Goal: Transaction & Acquisition: Download file/media

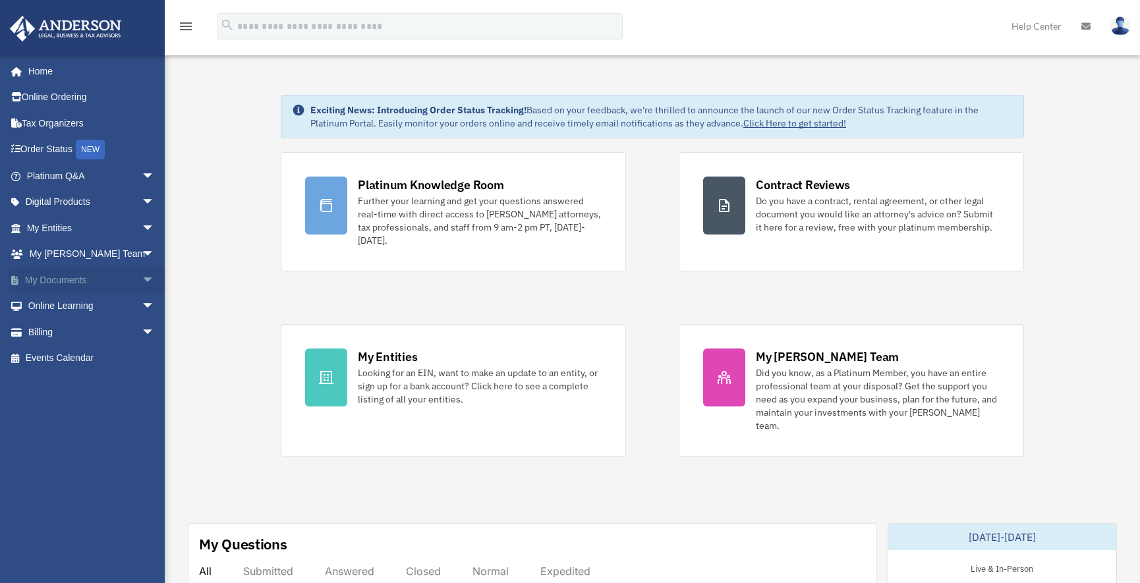
click at [72, 281] on link "My Documents arrow_drop_down" at bounding box center [91, 280] width 165 height 26
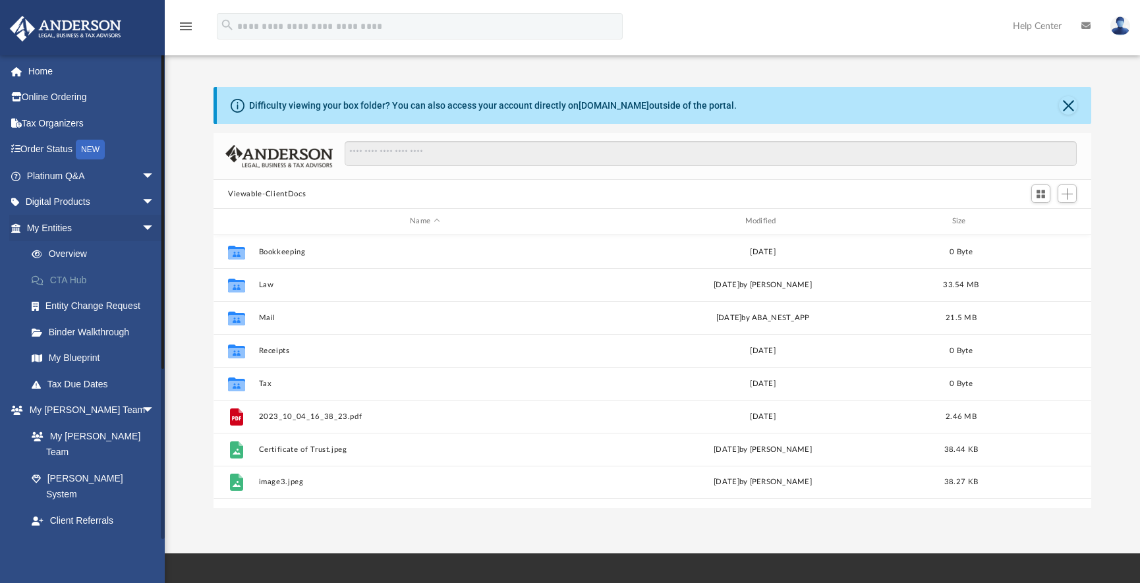
scroll to position [290, 868]
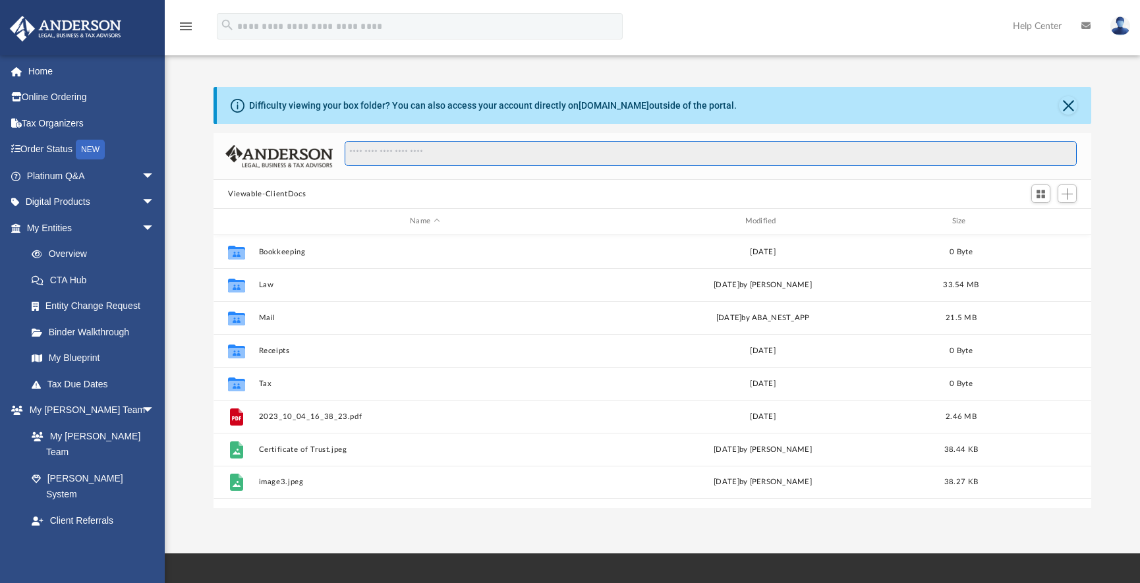
click at [375, 153] on input "Search files and folders" at bounding box center [711, 153] width 732 height 25
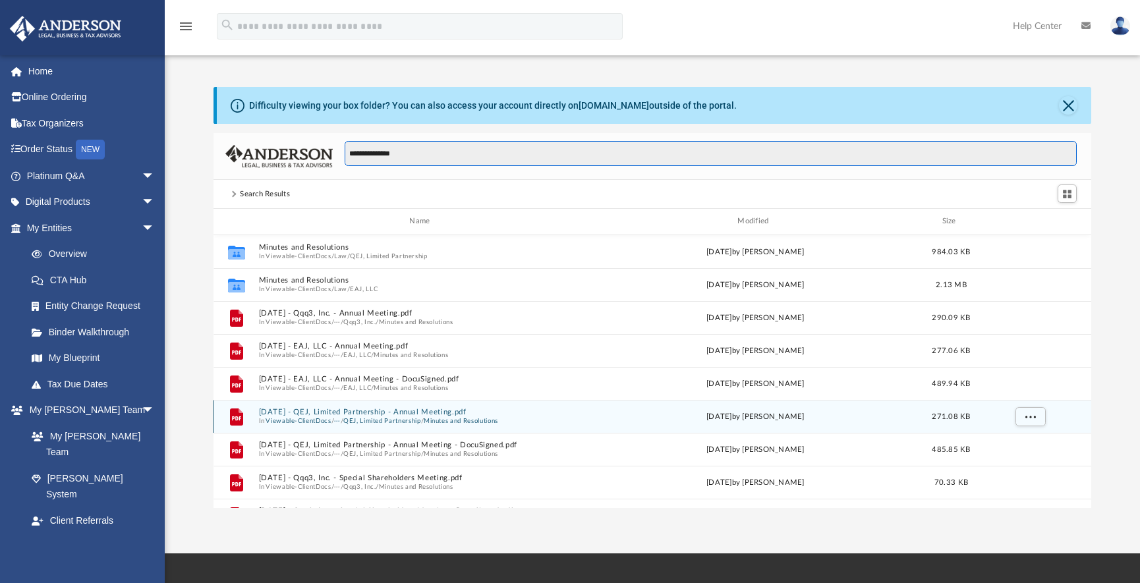
type input "**********"
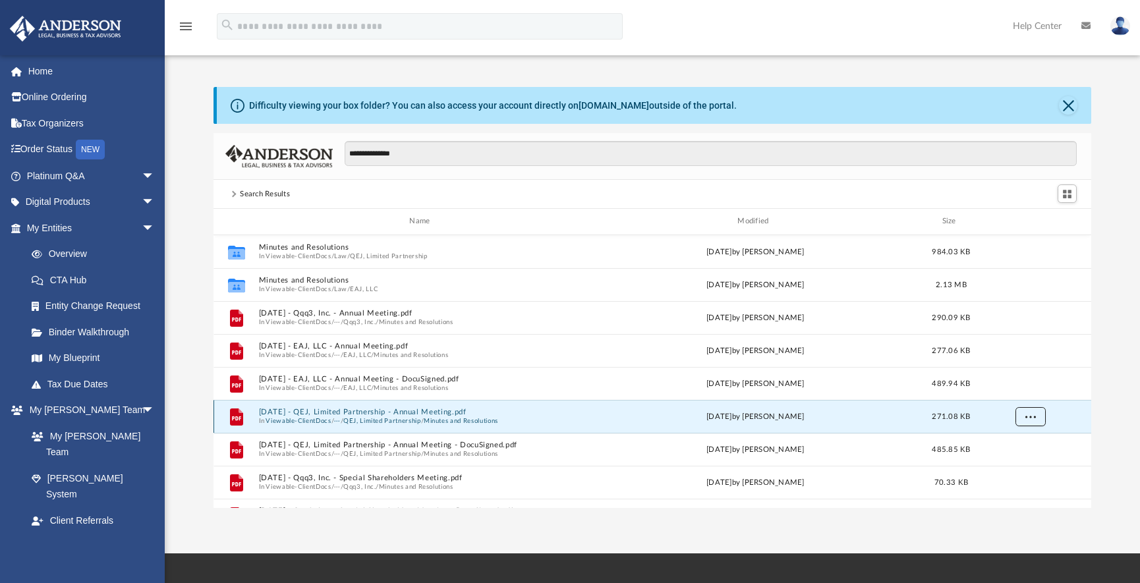
drag, startPoint x: 378, startPoint y: 413, endPoint x: 1034, endPoint y: 413, distance: 656.4
click at [1034, 413] on span "More options" at bounding box center [1030, 416] width 11 height 7
click at [1022, 443] on li "Preview" at bounding box center [1019, 444] width 38 height 14
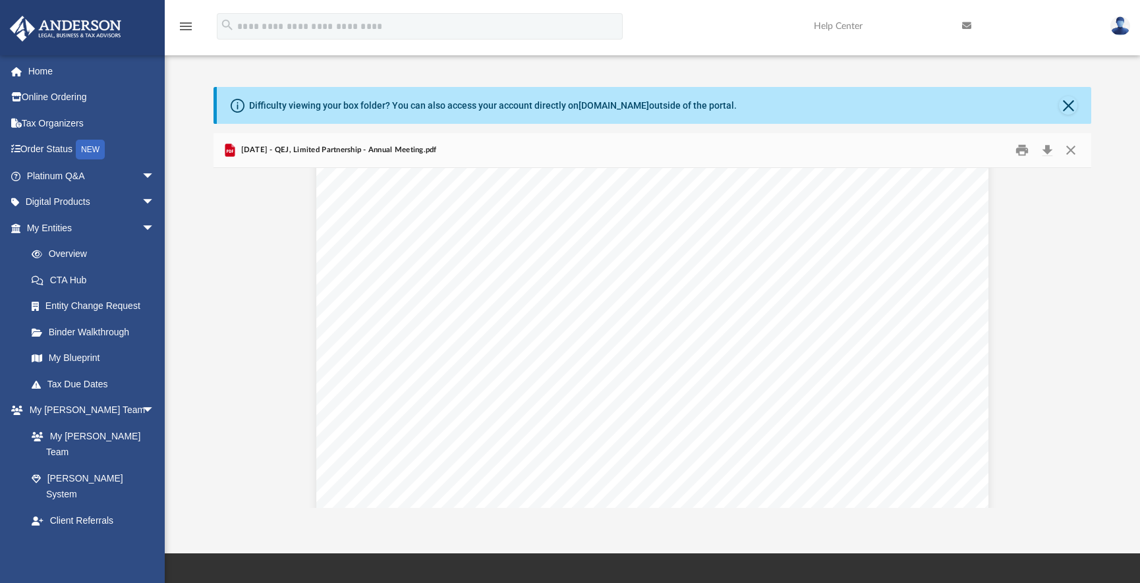
scroll to position [84, 0]
click at [1020, 152] on button "Print" at bounding box center [1023, 150] width 26 height 20
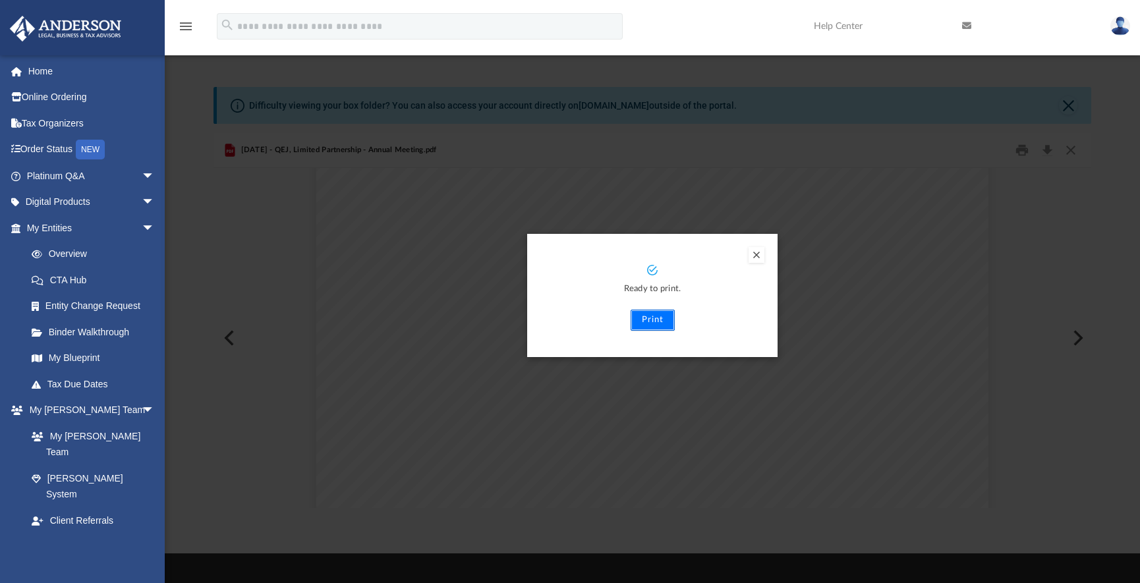
click at [660, 318] on button "Print" at bounding box center [653, 320] width 44 height 21
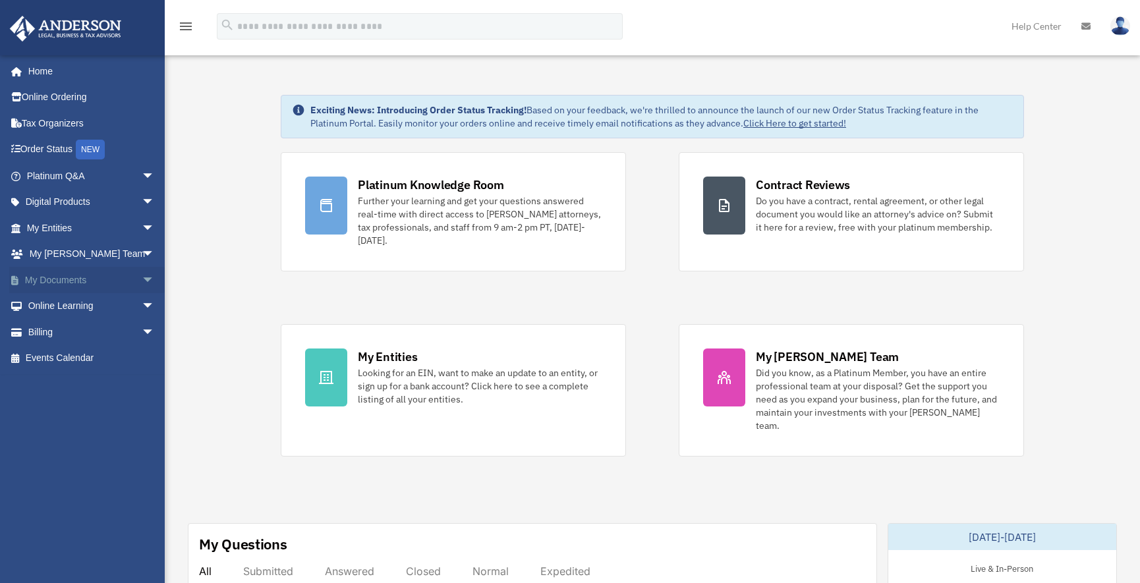
click at [142, 277] on span "arrow_drop_down" at bounding box center [155, 280] width 26 height 27
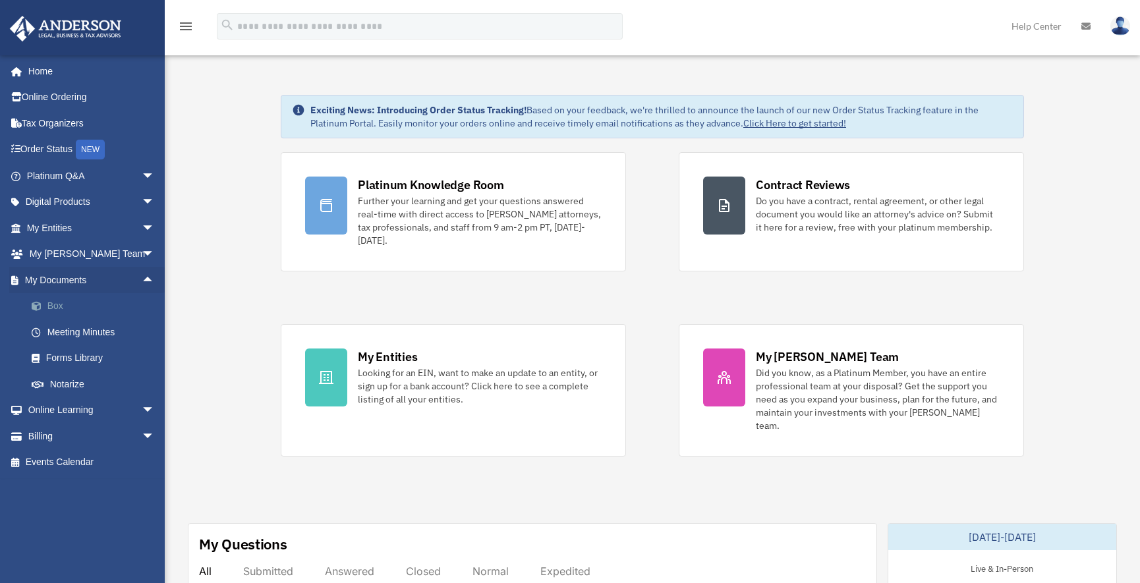
click at [59, 304] on link "Box" at bounding box center [96, 306] width 156 height 26
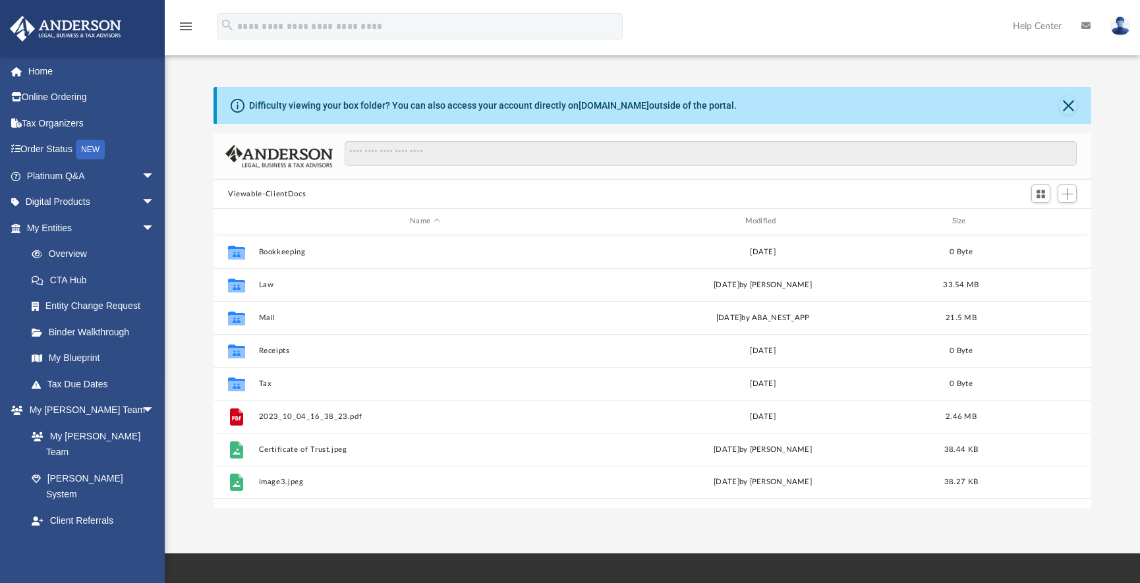
scroll to position [290, 868]
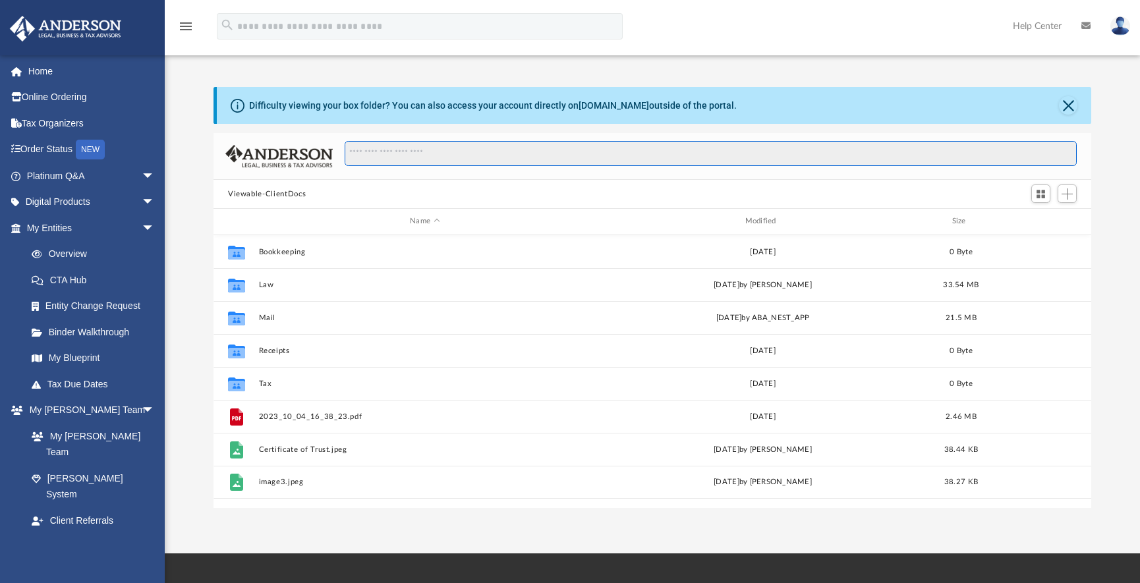
click at [358, 156] on input "Search files and folders" at bounding box center [711, 153] width 732 height 25
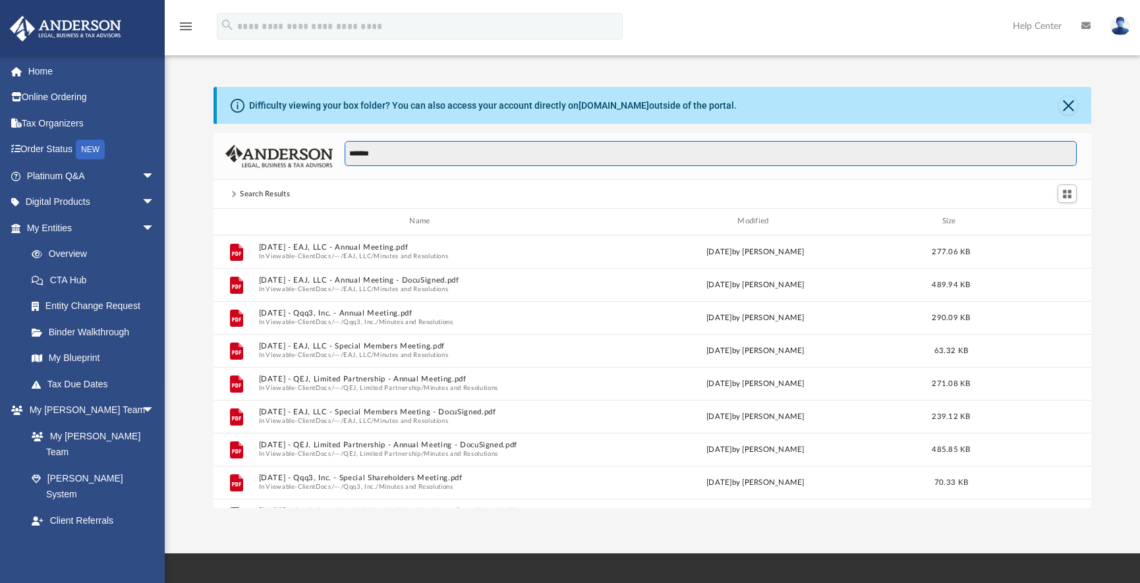
type input "*******"
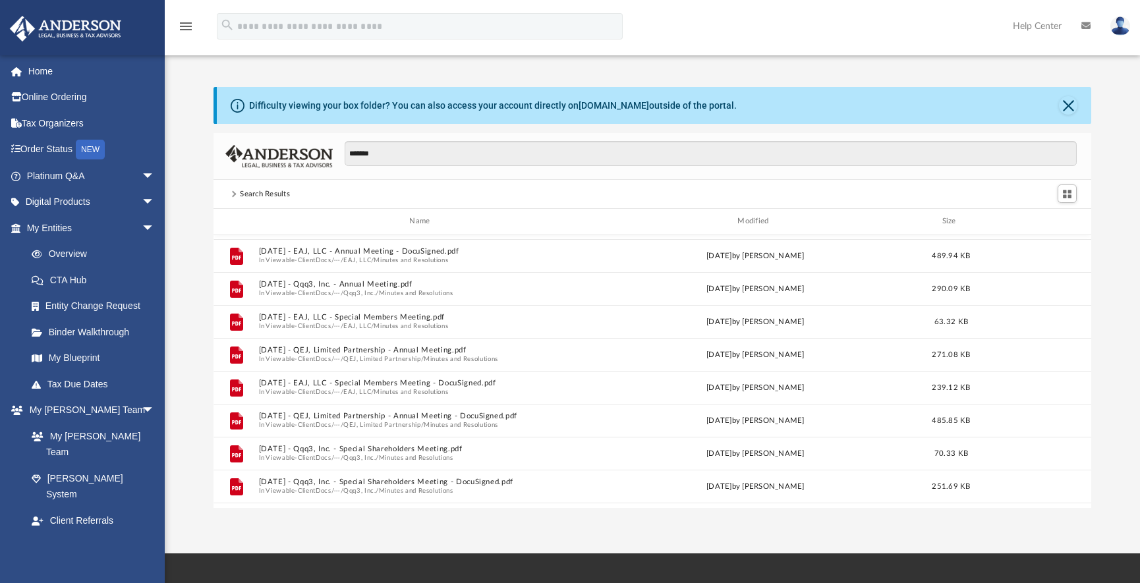
scroll to position [0, 0]
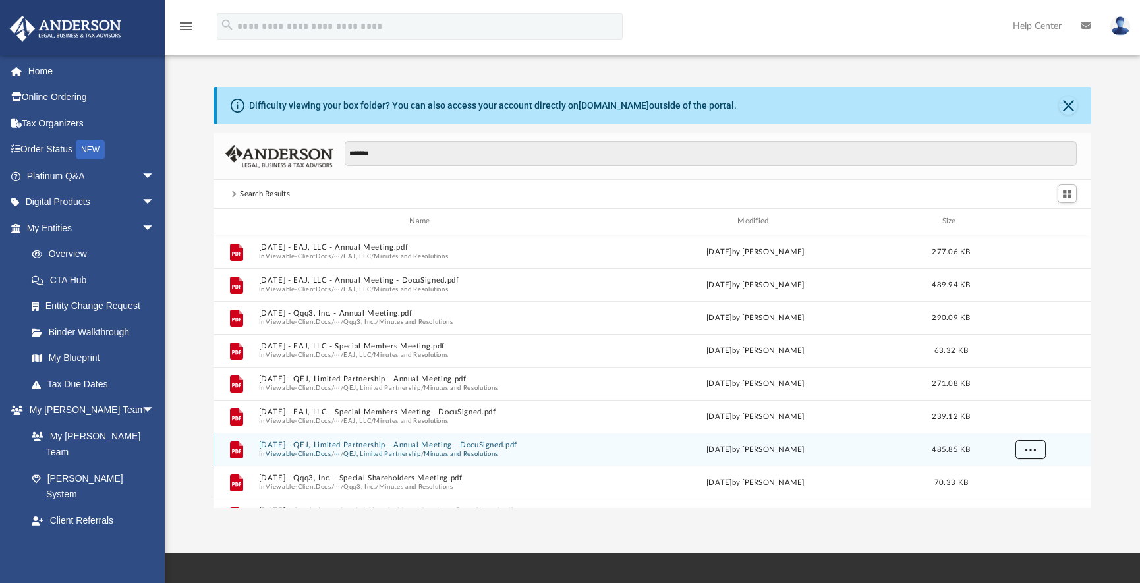
click at [1033, 451] on span "More options" at bounding box center [1030, 449] width 11 height 7
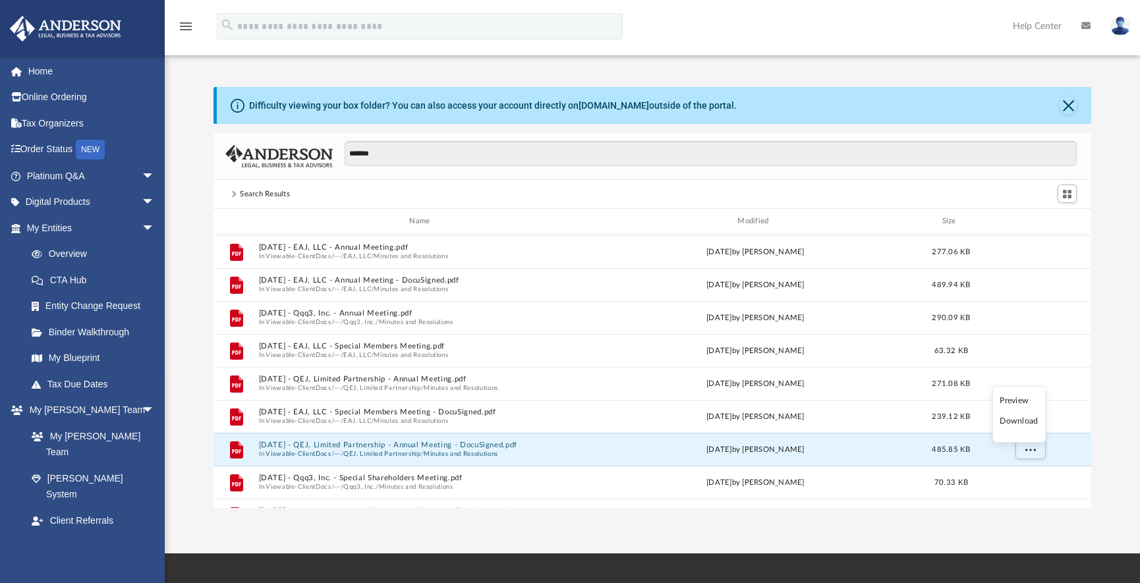
click at [1012, 421] on li "Download" at bounding box center [1019, 422] width 38 height 14
click at [1030, 453] on button "More options" at bounding box center [1031, 450] width 30 height 20
click at [1016, 422] on li "Download" at bounding box center [1019, 422] width 38 height 14
click at [1032, 448] on span "More options" at bounding box center [1030, 449] width 11 height 7
click at [1016, 413] on ul "Preview Download" at bounding box center [1019, 414] width 53 height 57
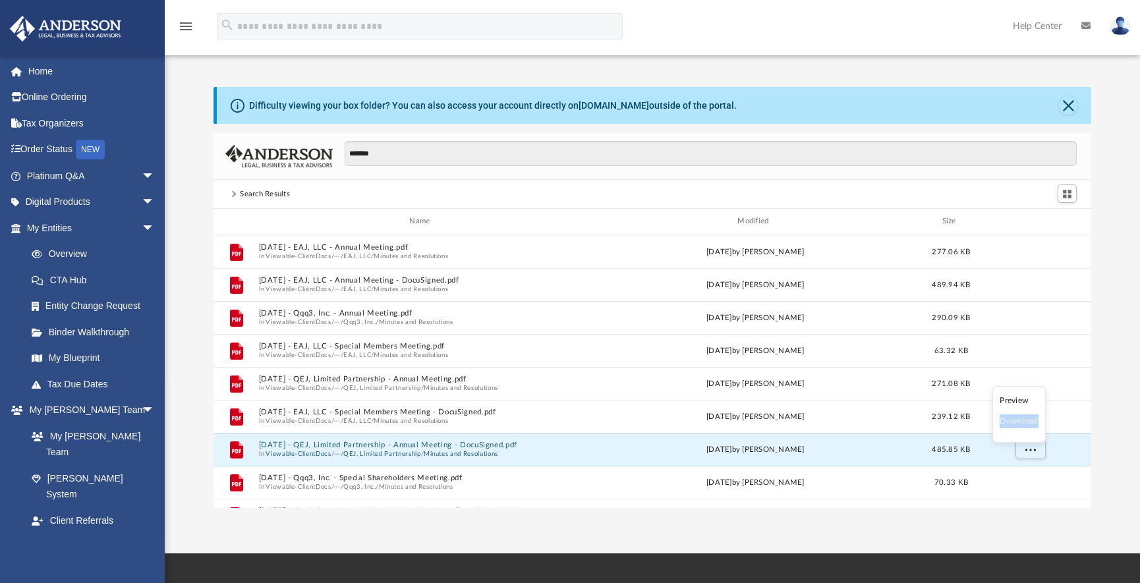
click at [1016, 413] on ul "Preview Download" at bounding box center [1019, 414] width 53 height 57
click at [1015, 418] on li "Download" at bounding box center [1019, 422] width 38 height 14
click at [1025, 451] on span "More options" at bounding box center [1030, 449] width 11 height 7
click at [1026, 453] on button "More options" at bounding box center [1031, 450] width 30 height 20
click at [1031, 451] on span "More options" at bounding box center [1030, 449] width 11 height 7
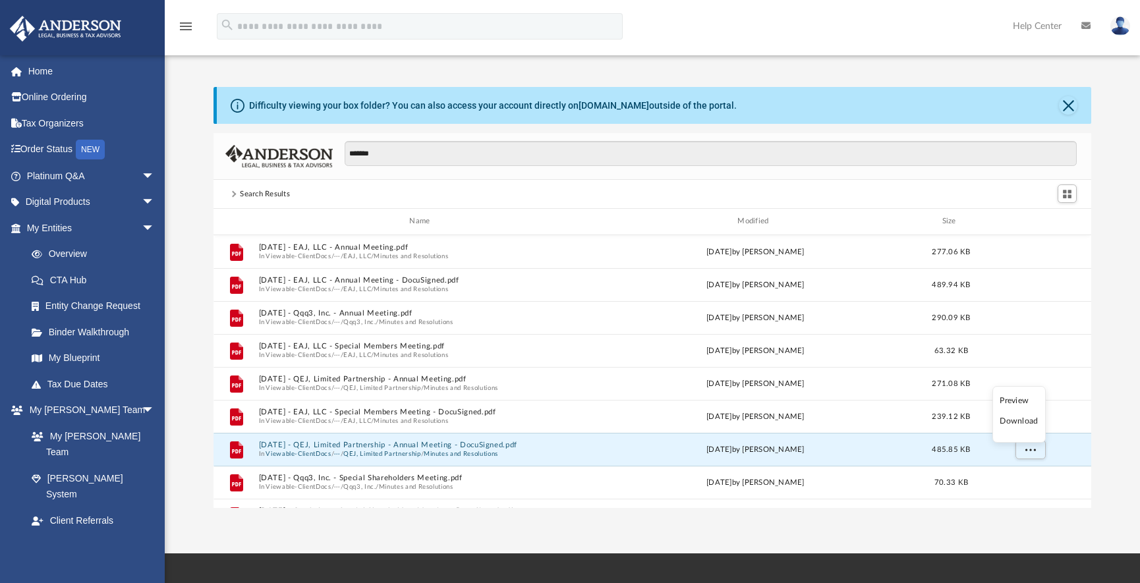
click at [1022, 424] on li "Download" at bounding box center [1019, 422] width 38 height 14
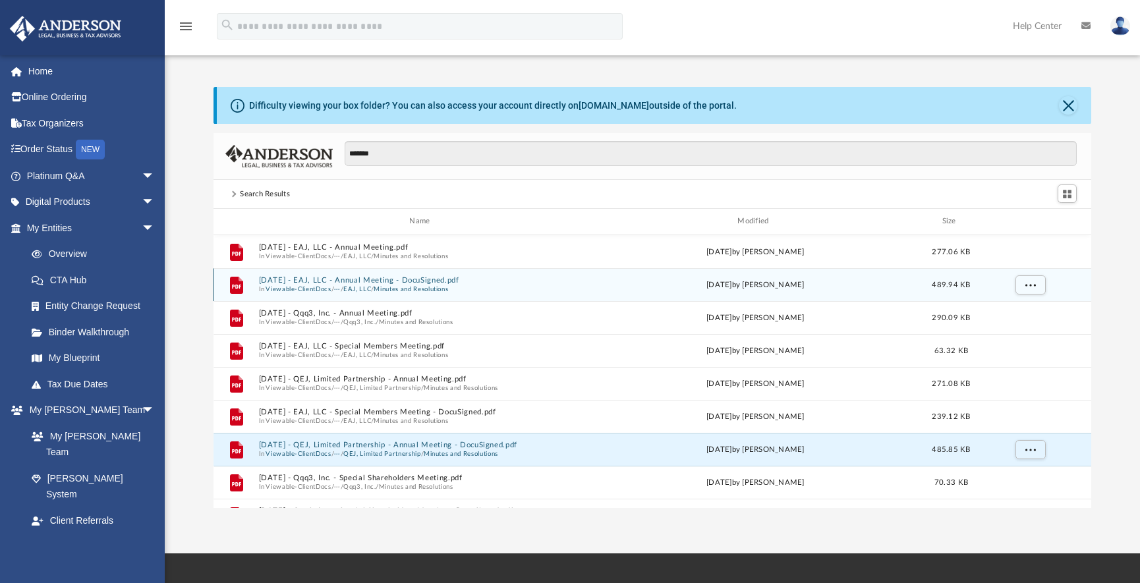
scroll to position [290, 868]
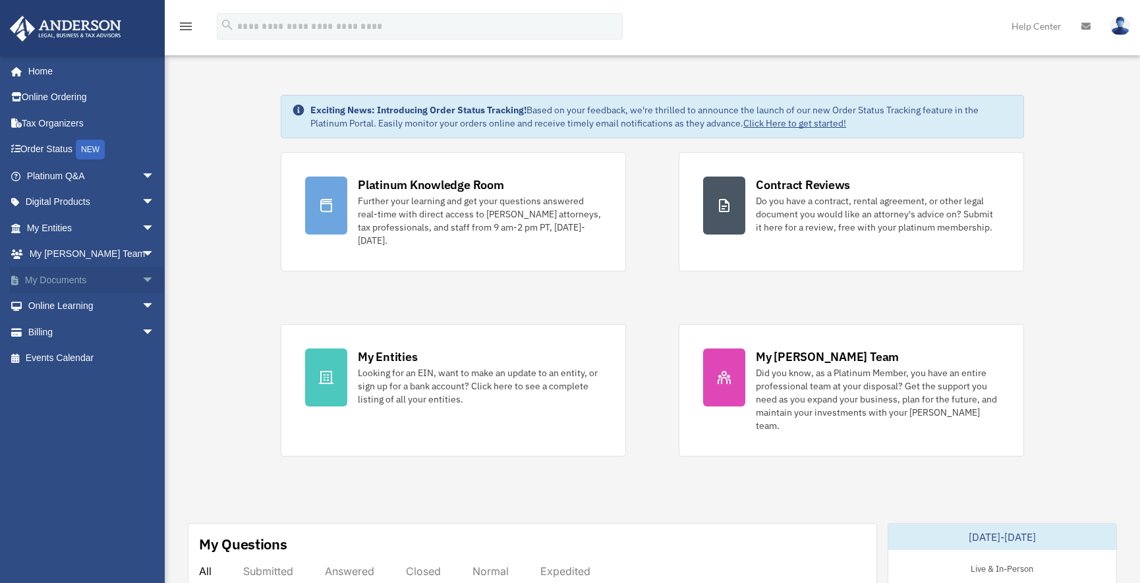
click at [142, 279] on span "arrow_drop_down" at bounding box center [155, 280] width 26 height 27
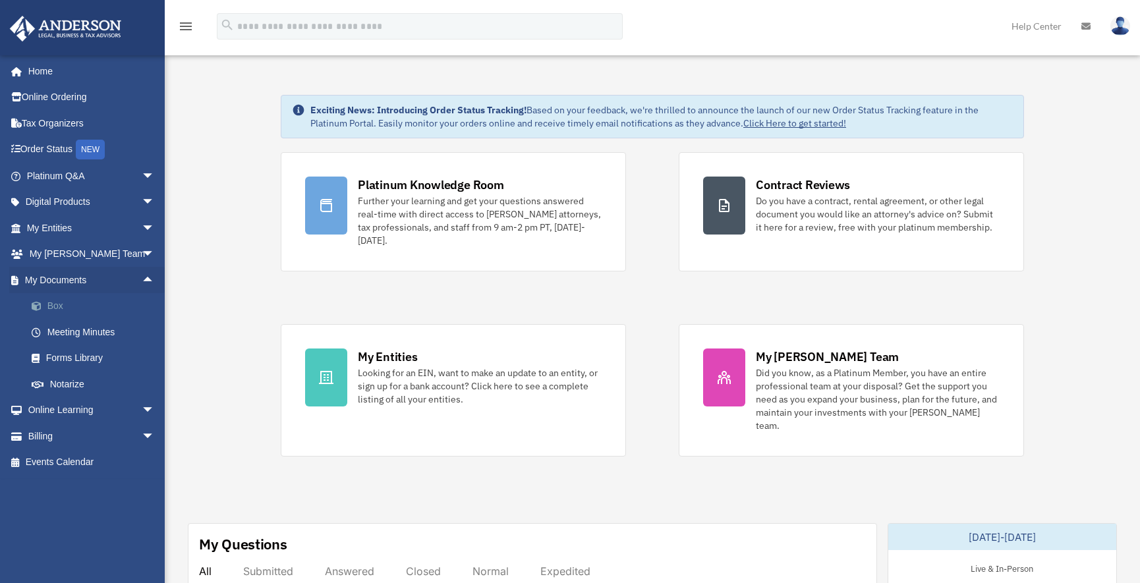
click at [57, 304] on link "Box" at bounding box center [96, 306] width 156 height 26
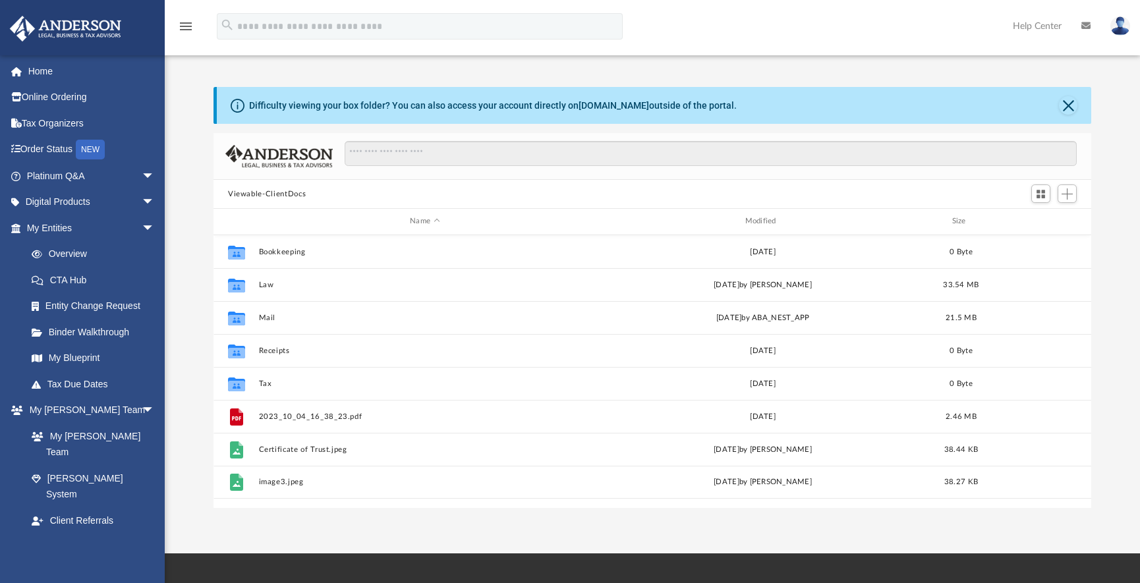
scroll to position [290, 868]
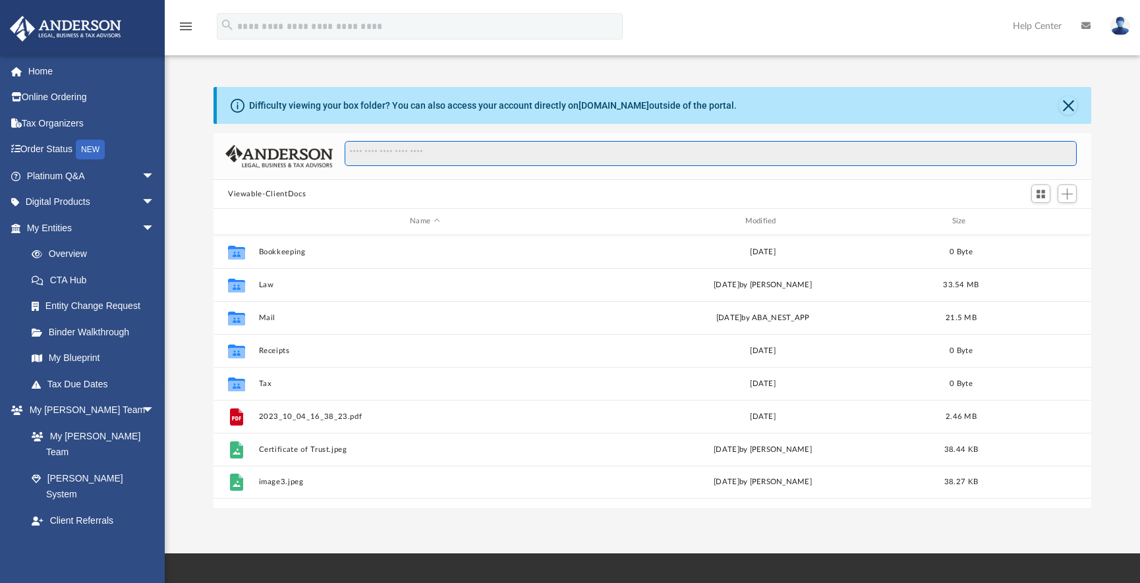
click at [370, 156] on input "Search files and folders" at bounding box center [711, 153] width 732 height 25
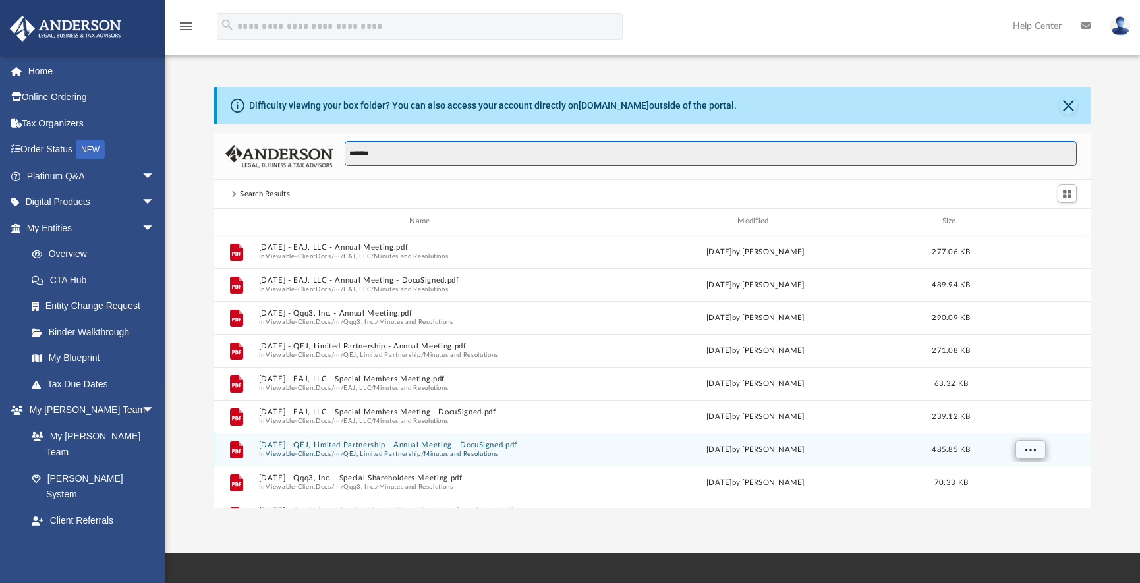
type input "*******"
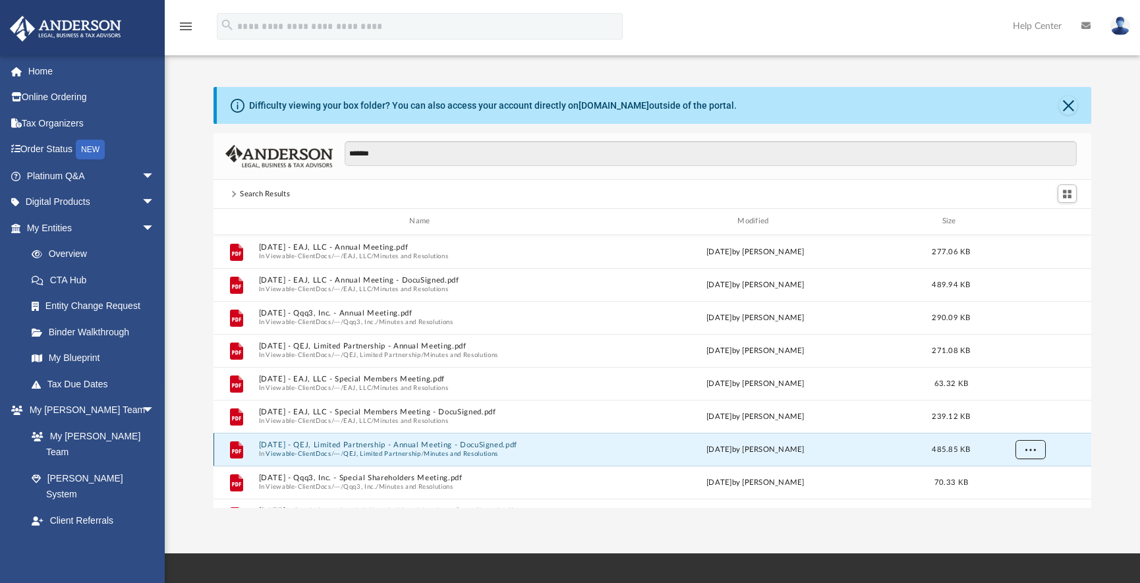
click at [1028, 449] on span "More options" at bounding box center [1030, 449] width 11 height 7
click at [1020, 421] on li "Download" at bounding box center [1019, 422] width 38 height 14
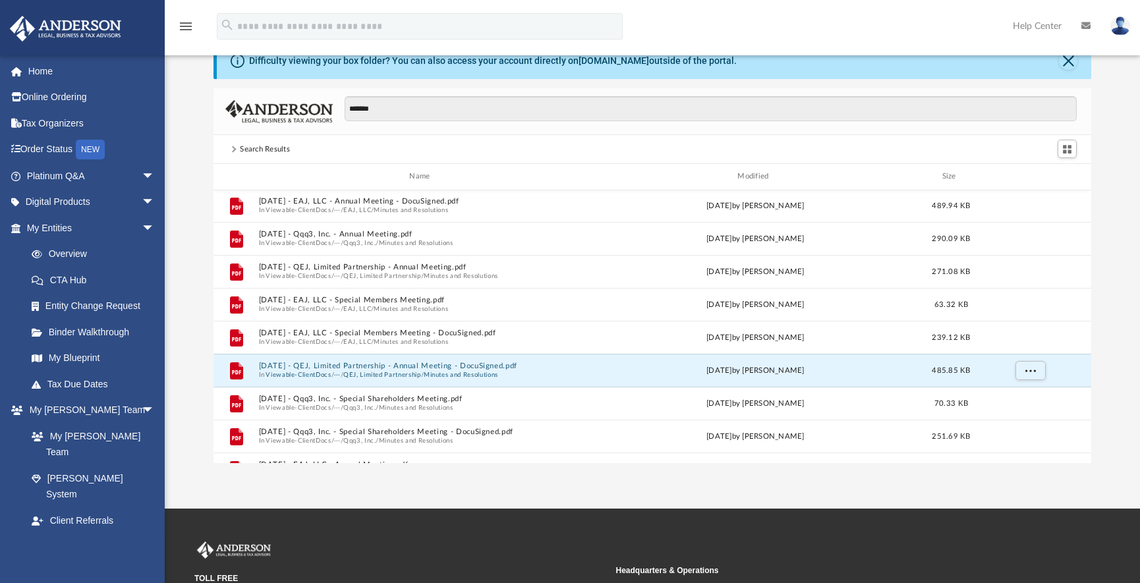
scroll to position [0, 0]
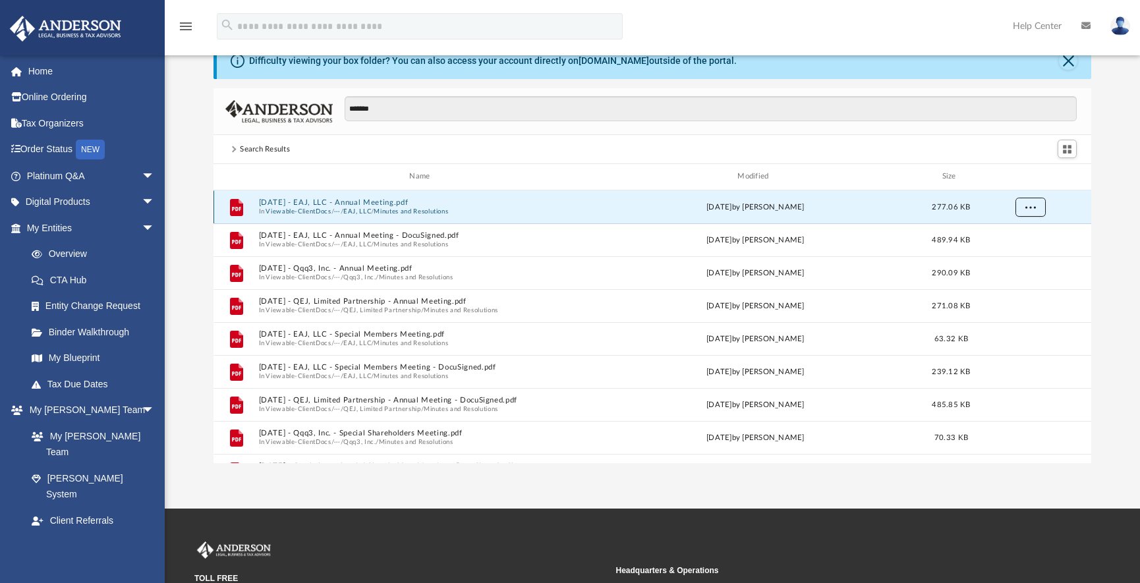
click at [1027, 208] on span "More options" at bounding box center [1030, 206] width 11 height 7
click at [1019, 254] on li "Download" at bounding box center [1019, 255] width 38 height 14
click at [236, 210] on icon "grid" at bounding box center [236, 208] width 9 height 4
click at [1025, 206] on button "More options" at bounding box center [1031, 207] width 30 height 20
click at [1016, 253] on li "Download" at bounding box center [1019, 255] width 38 height 14
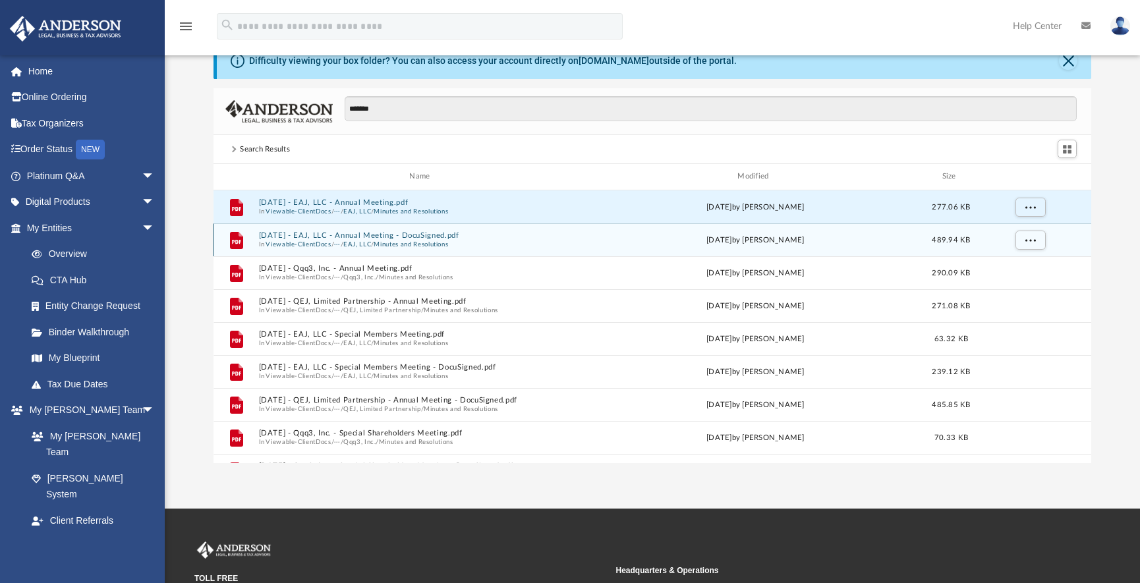
click at [237, 239] on icon "grid" at bounding box center [236, 239] width 13 height 17
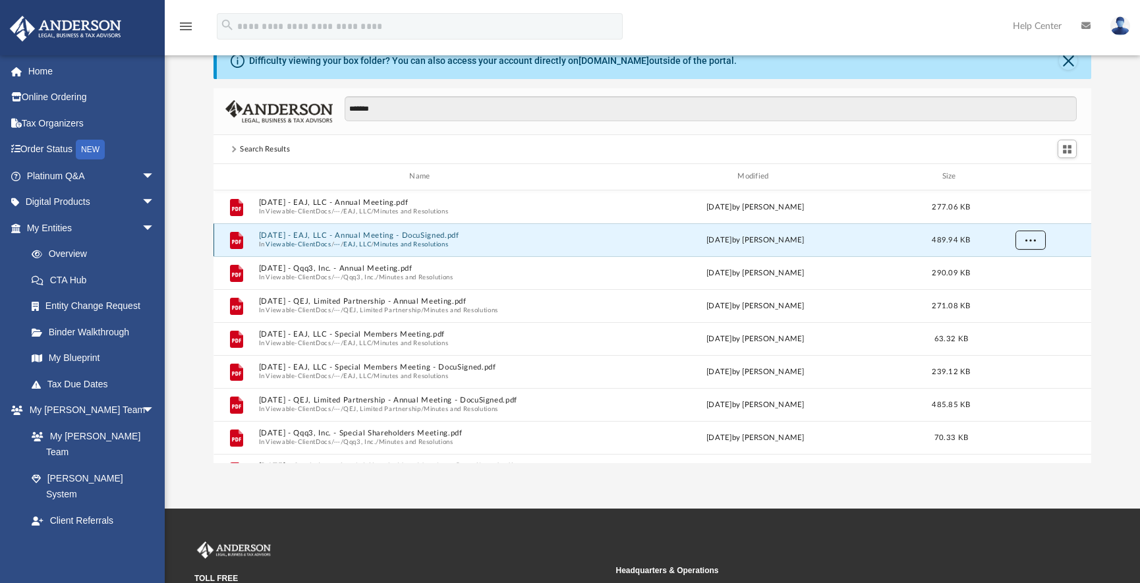
click at [1027, 242] on span "More options" at bounding box center [1030, 239] width 11 height 7
click at [1020, 285] on li "Download" at bounding box center [1019, 288] width 38 height 14
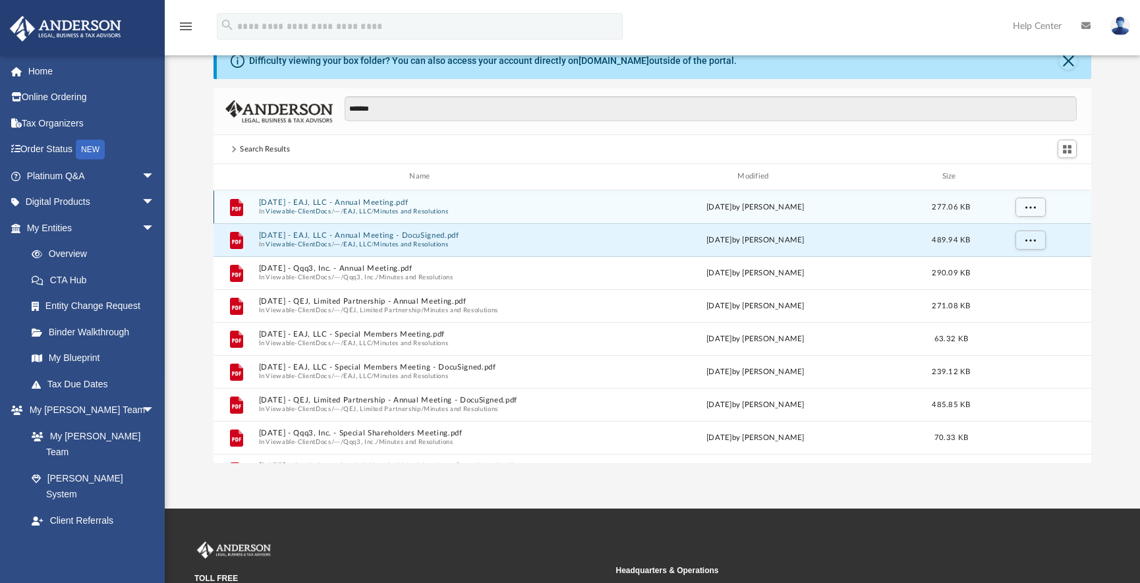
click at [237, 210] on icon "grid" at bounding box center [236, 206] width 13 height 17
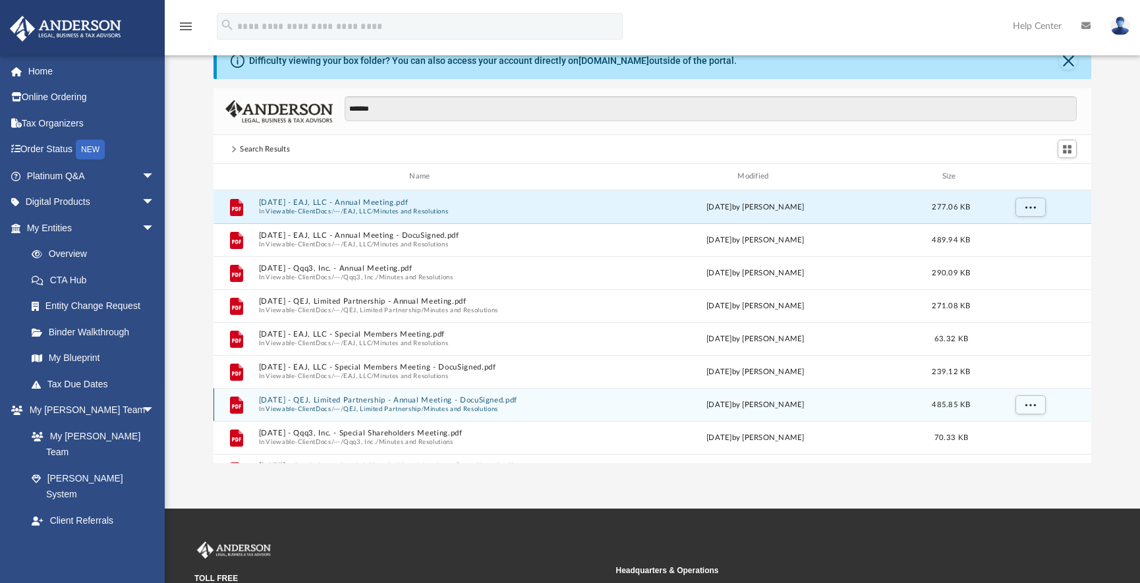
click at [233, 405] on icon "grid" at bounding box center [236, 406] width 9 height 4
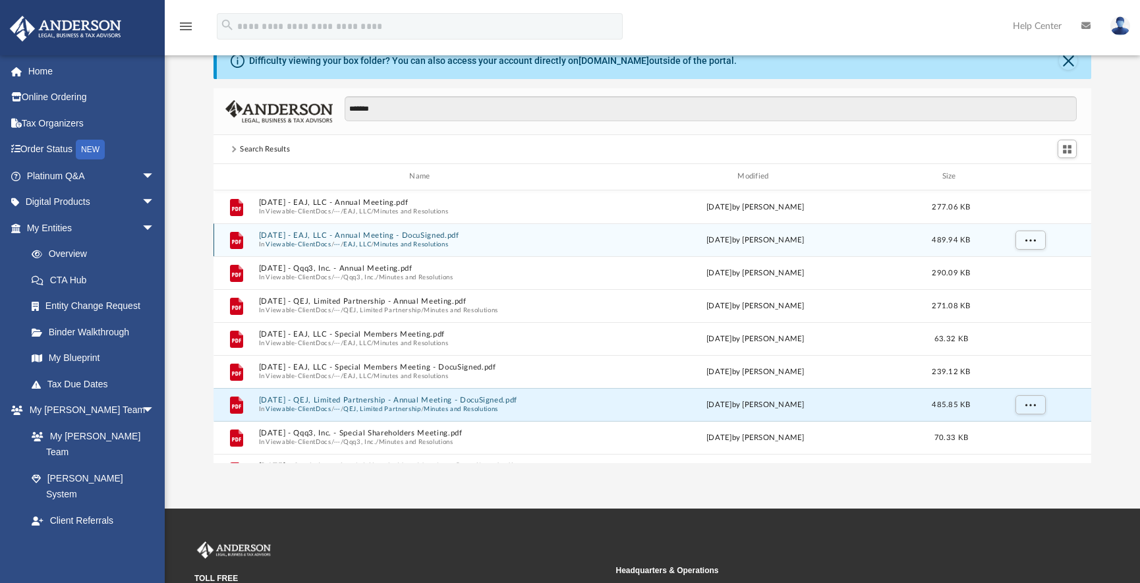
scroll to position [290, 868]
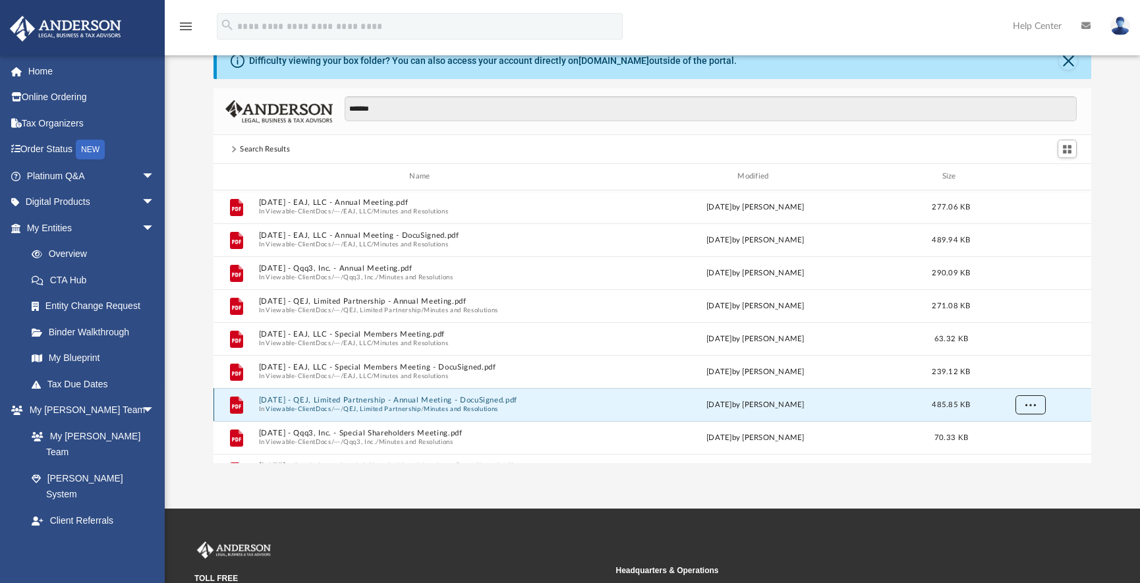
click at [1029, 405] on span "More options" at bounding box center [1030, 404] width 11 height 7
click at [1023, 378] on li "Download" at bounding box center [1019, 377] width 38 height 14
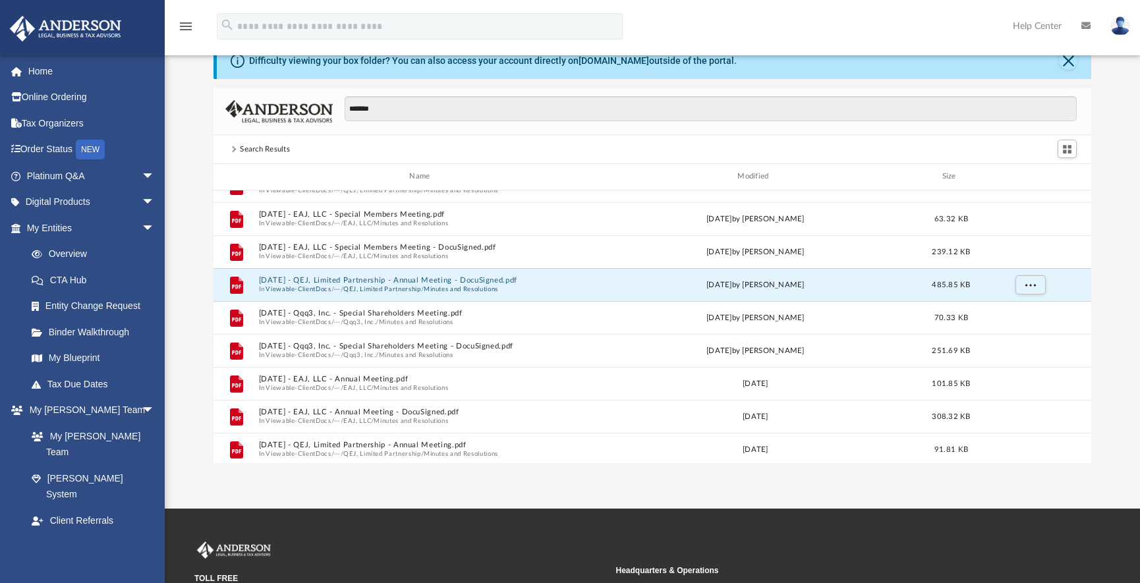
scroll to position [144, 0]
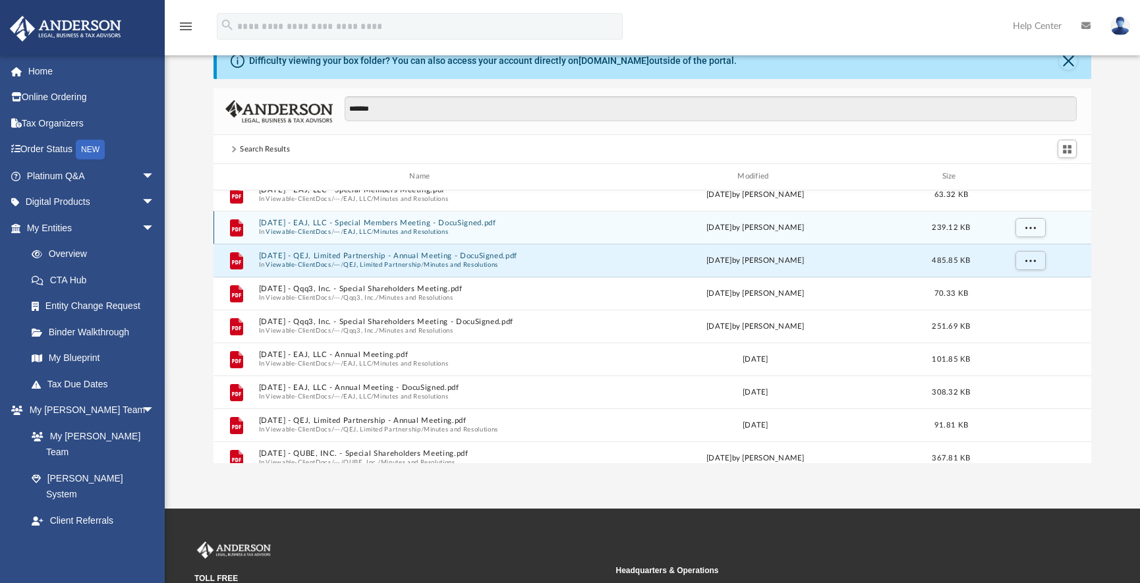
click at [237, 225] on icon "grid" at bounding box center [236, 227] width 13 height 17
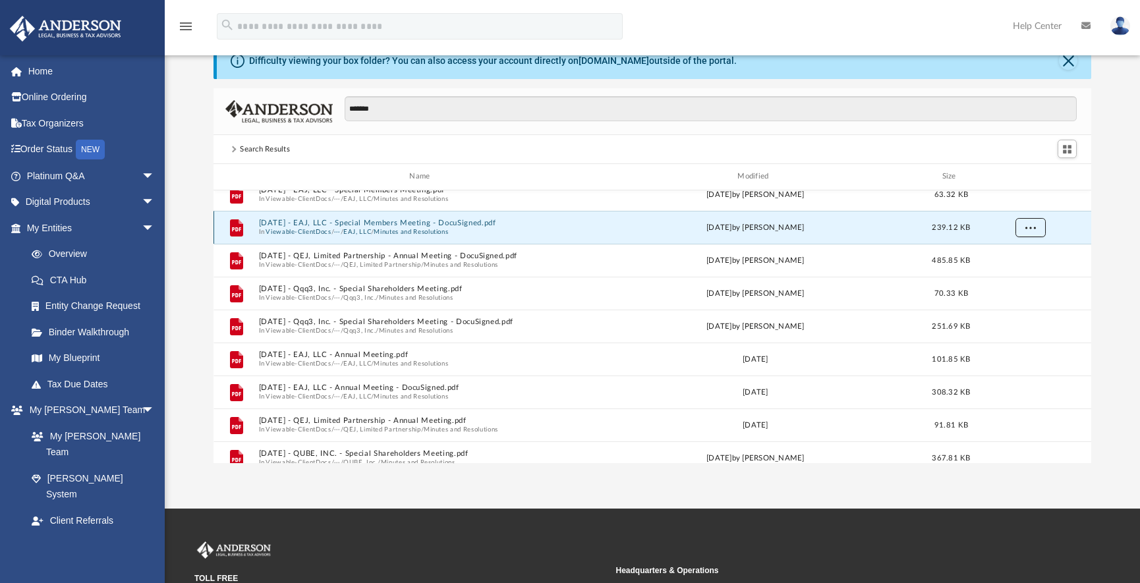
drag, startPoint x: 237, startPoint y: 231, endPoint x: 1029, endPoint y: 229, distance: 792.2
click at [1029, 229] on span "More options" at bounding box center [1030, 226] width 11 height 7
click at [1019, 274] on li "Download" at bounding box center [1019, 275] width 38 height 14
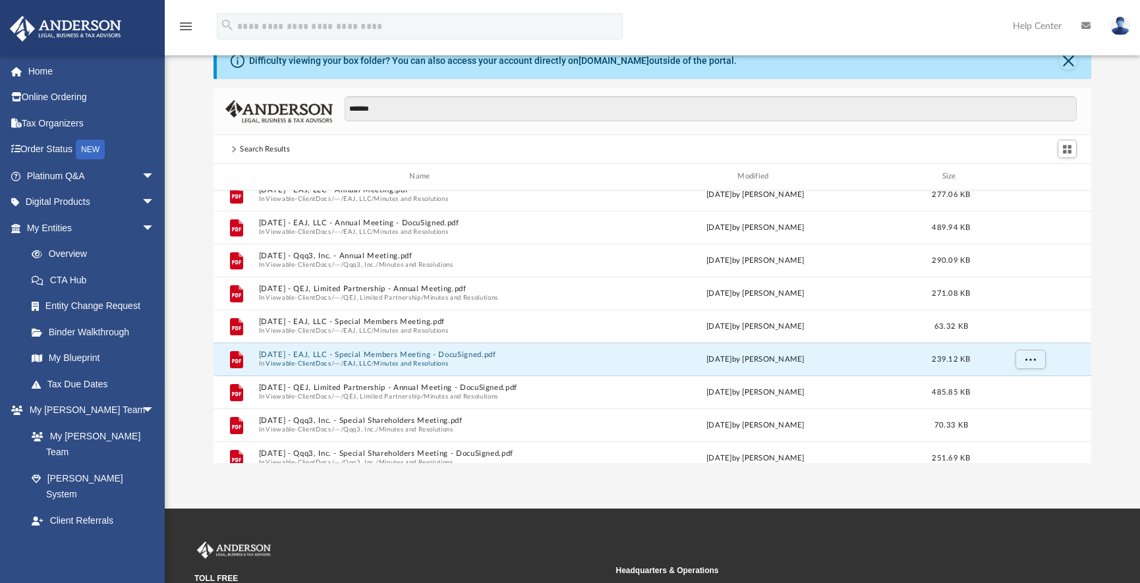
scroll to position [0, 0]
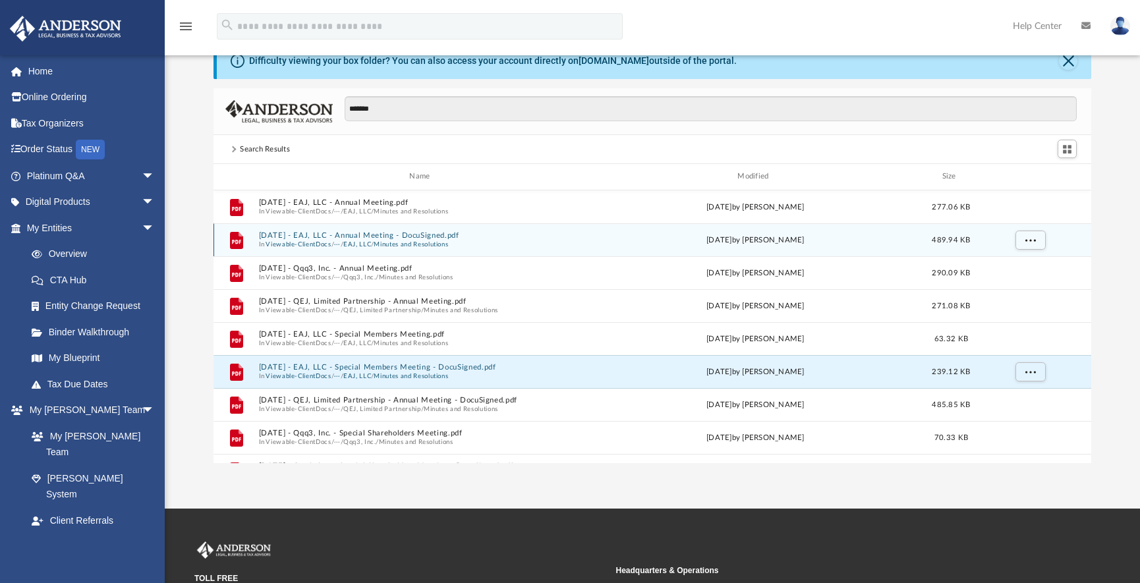
click at [236, 244] on icon "grid" at bounding box center [236, 239] width 13 height 17
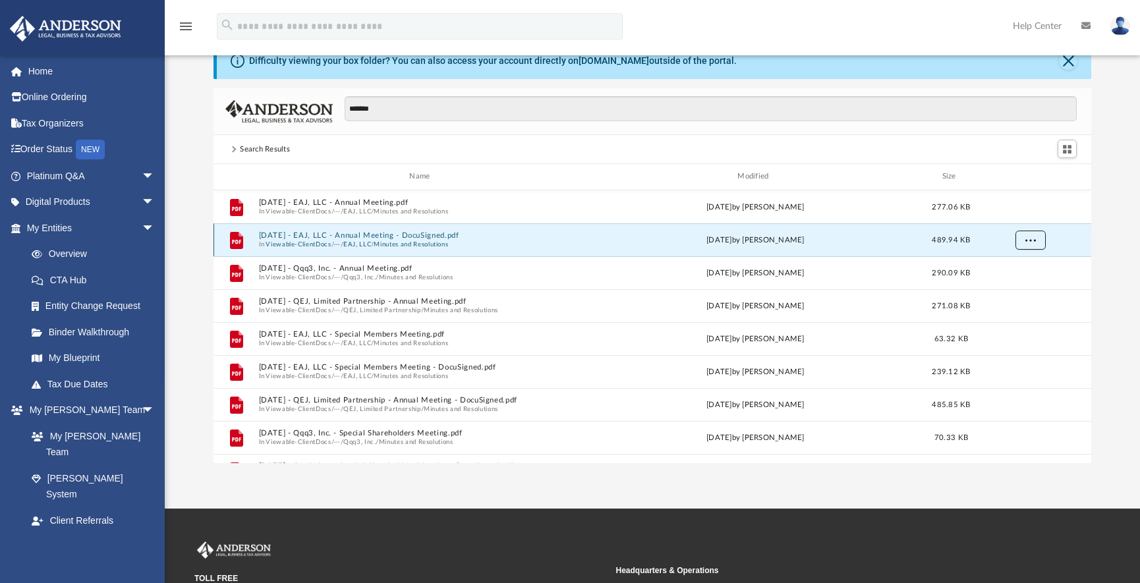
click at [1031, 243] on button "More options" at bounding box center [1031, 240] width 30 height 20
click at [1017, 284] on li "Download" at bounding box center [1019, 288] width 38 height 14
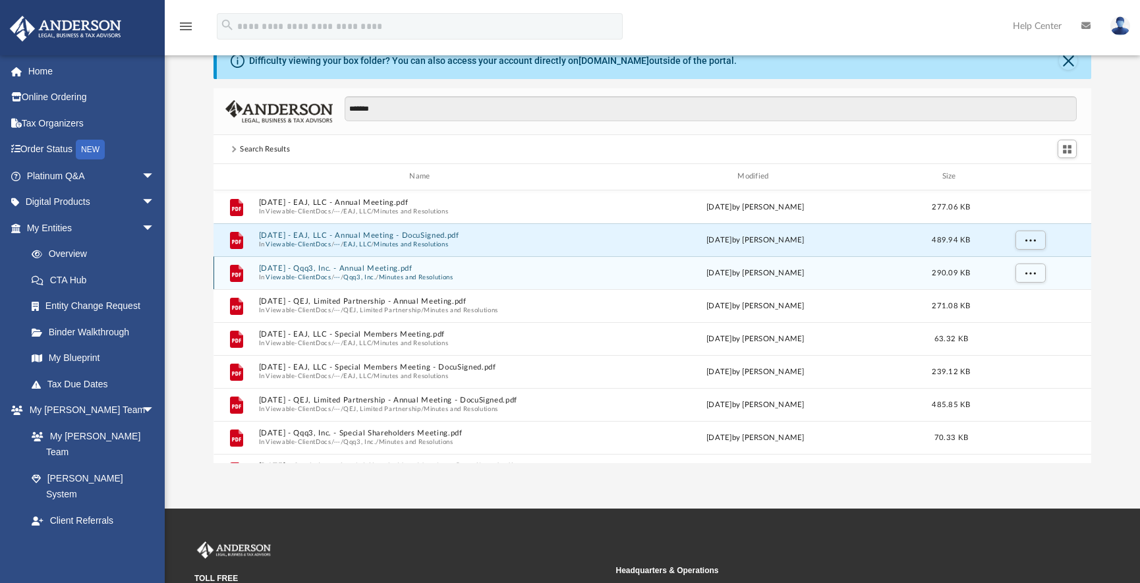
click at [240, 277] on icon "grid" at bounding box center [236, 272] width 13 height 17
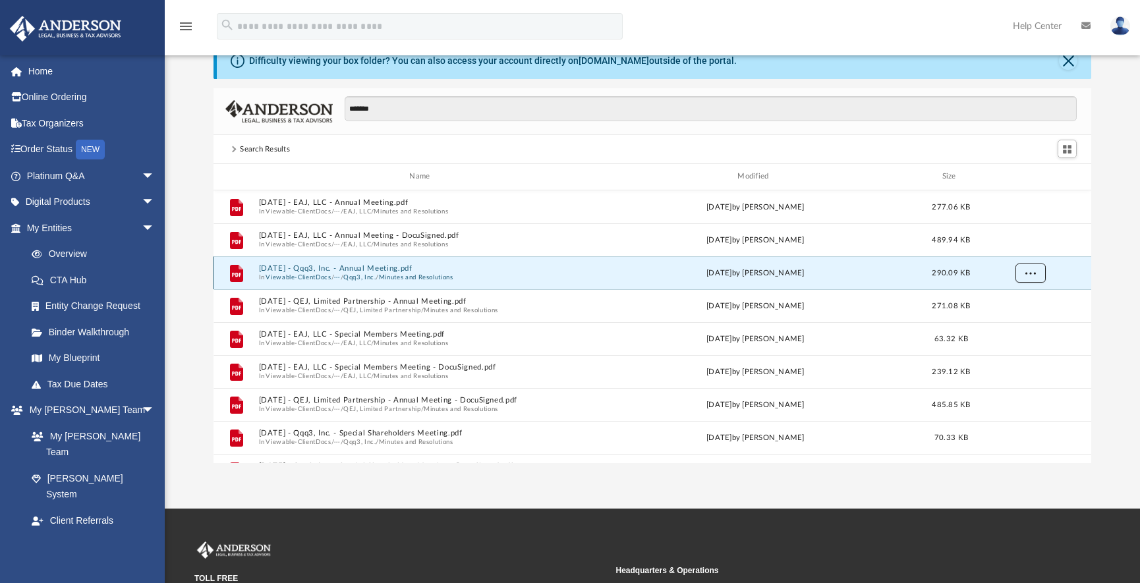
click at [1033, 274] on span "More options" at bounding box center [1030, 272] width 11 height 7
click at [1014, 319] on li "Download" at bounding box center [1019, 321] width 38 height 14
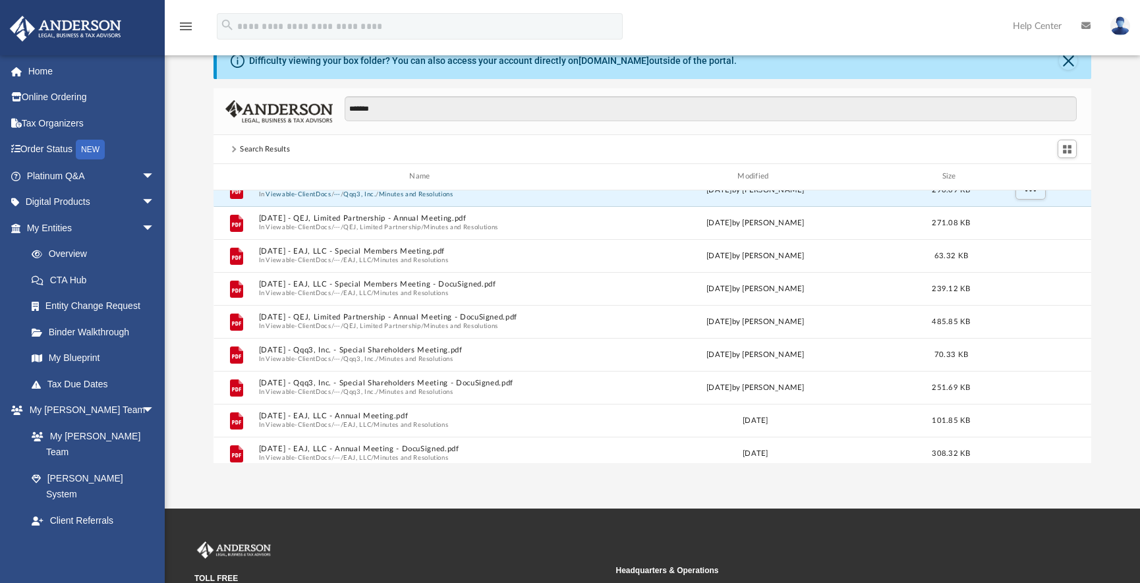
scroll to position [93, 0]
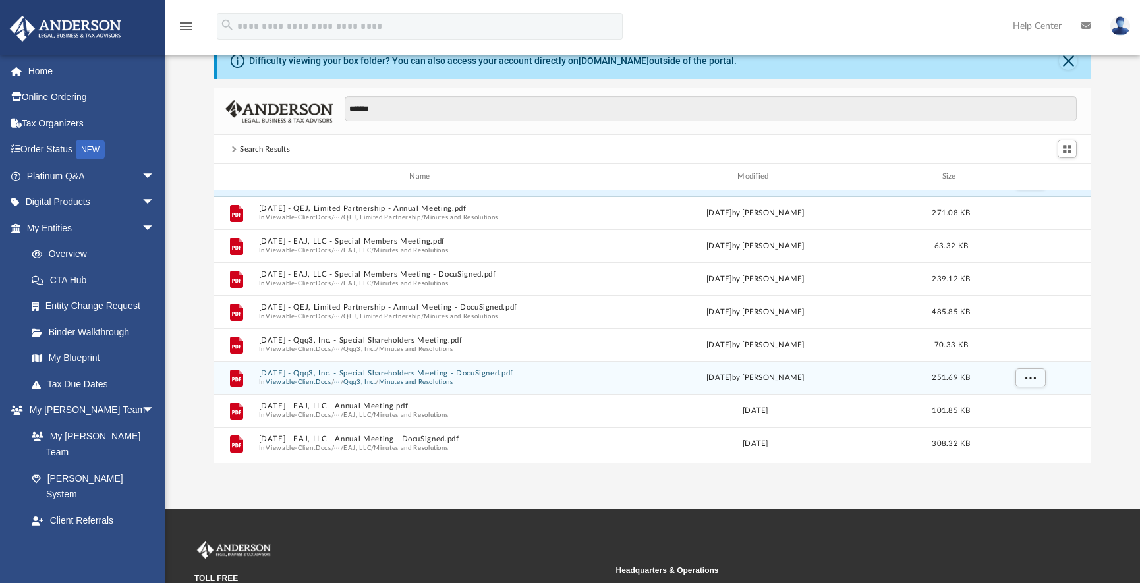
click at [401, 373] on button "[DATE] - Qqq3, Inc. - Special Shareholders Meeting - DocuSigned.pdf" at bounding box center [423, 373] width 328 height 9
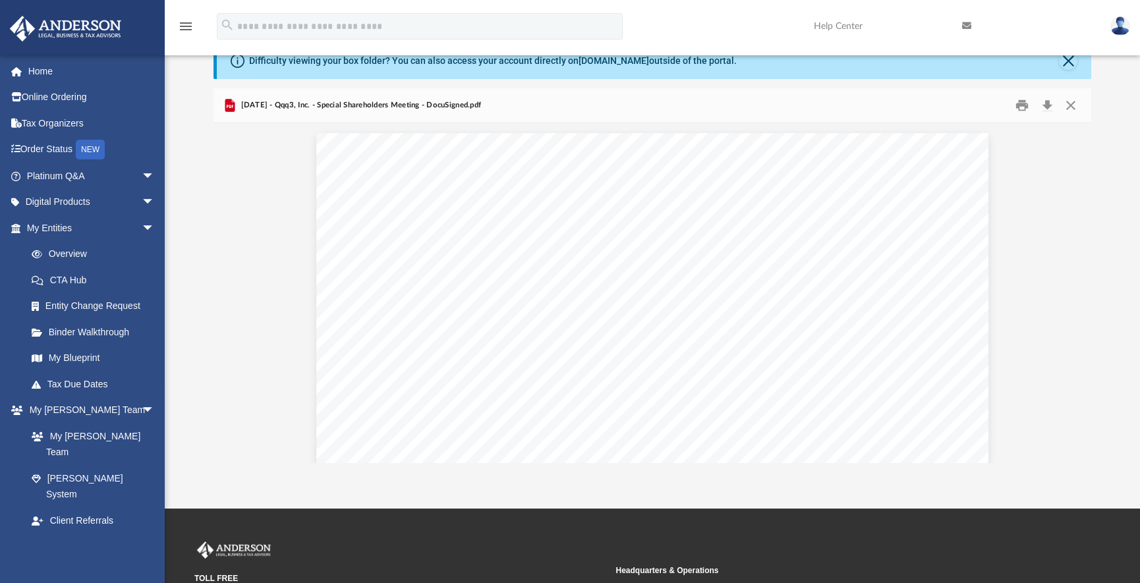
scroll to position [290, 868]
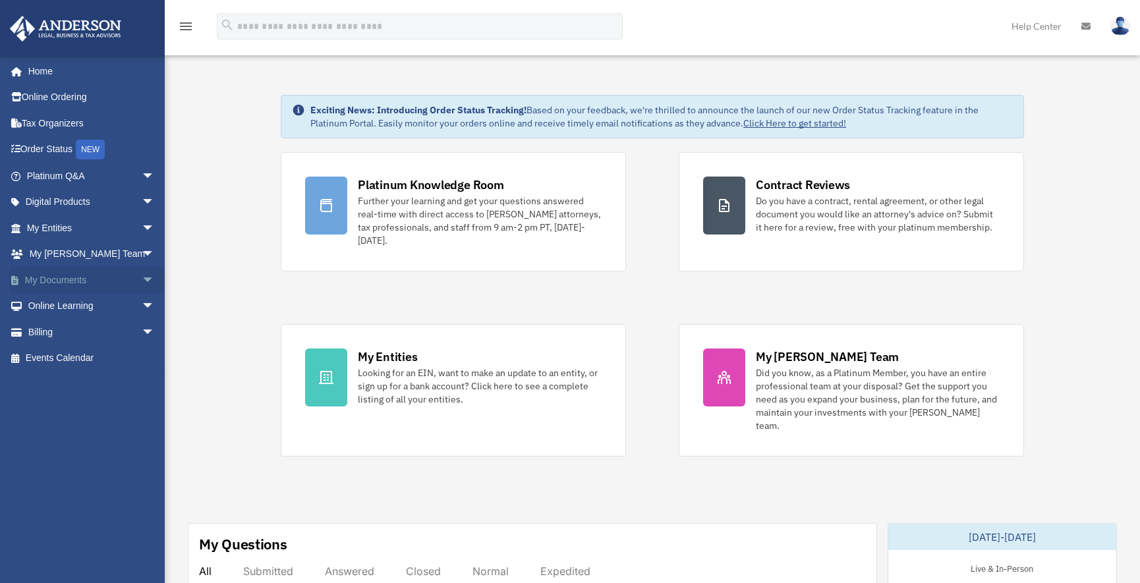
click at [124, 275] on link "My Documents arrow_drop_down" at bounding box center [91, 280] width 165 height 26
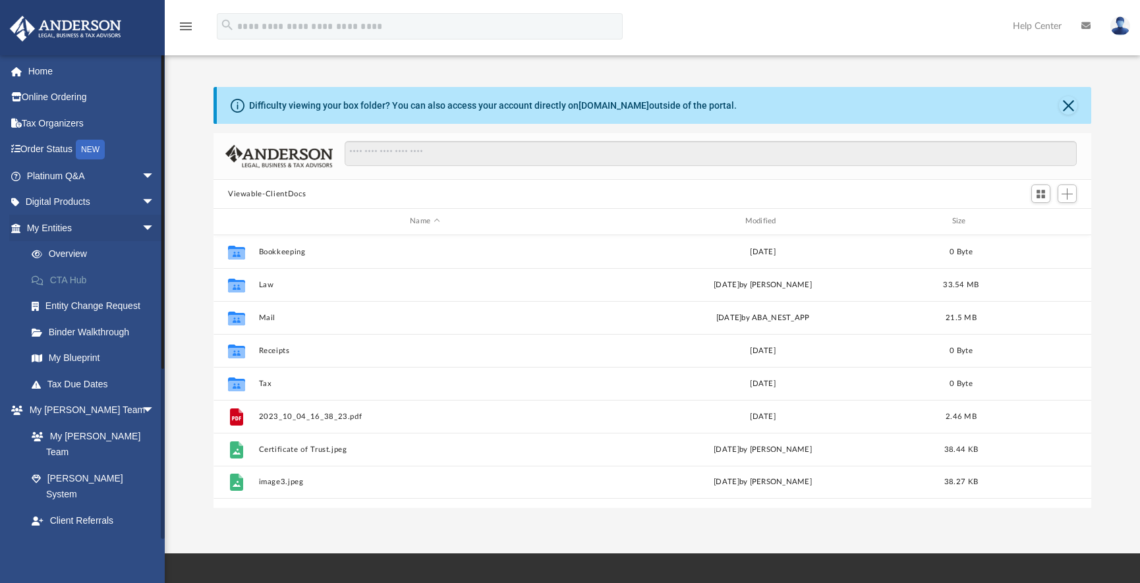
scroll to position [290, 868]
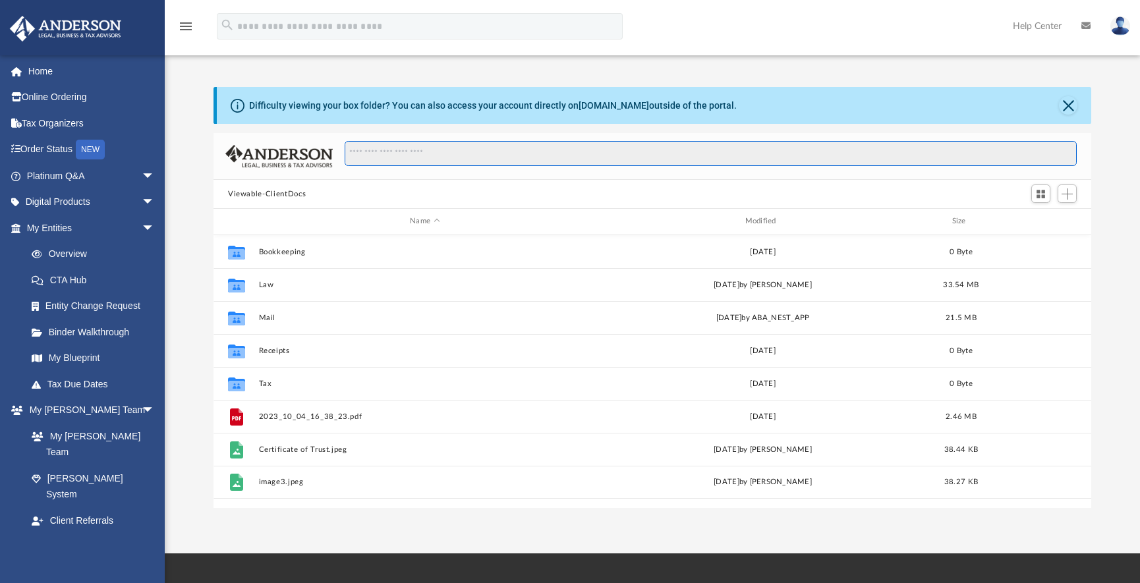
click at [366, 154] on input "Search files and folders" at bounding box center [711, 153] width 732 height 25
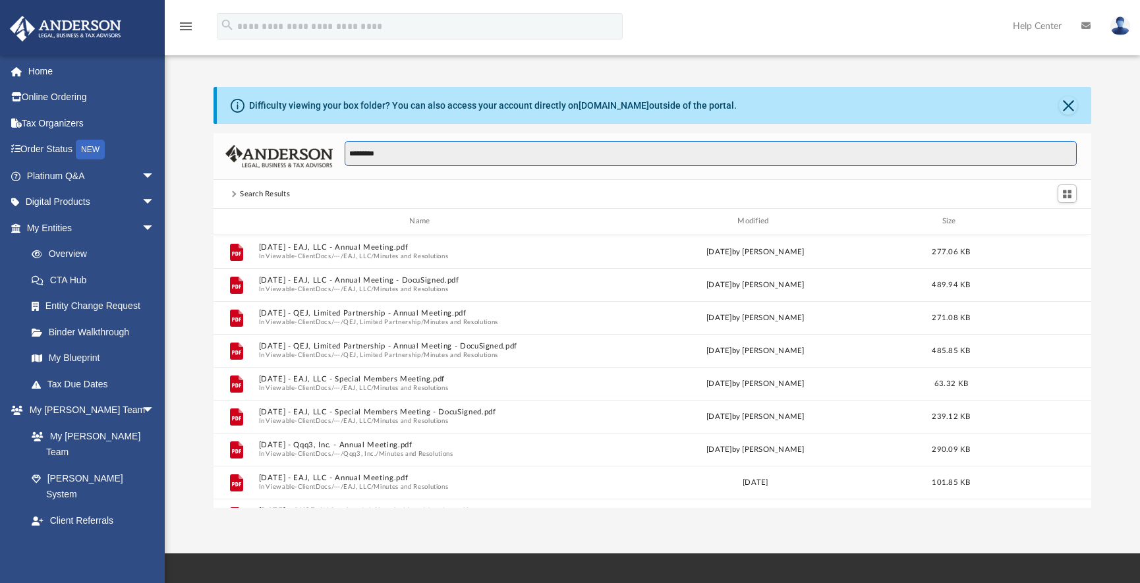
type input "*******"
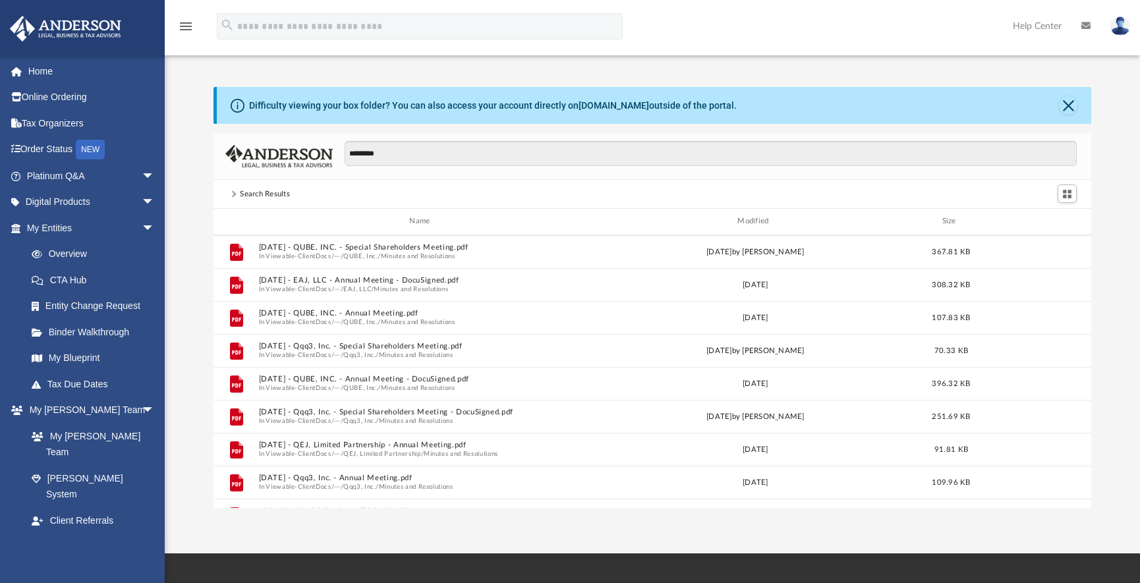
scroll to position [271, 0]
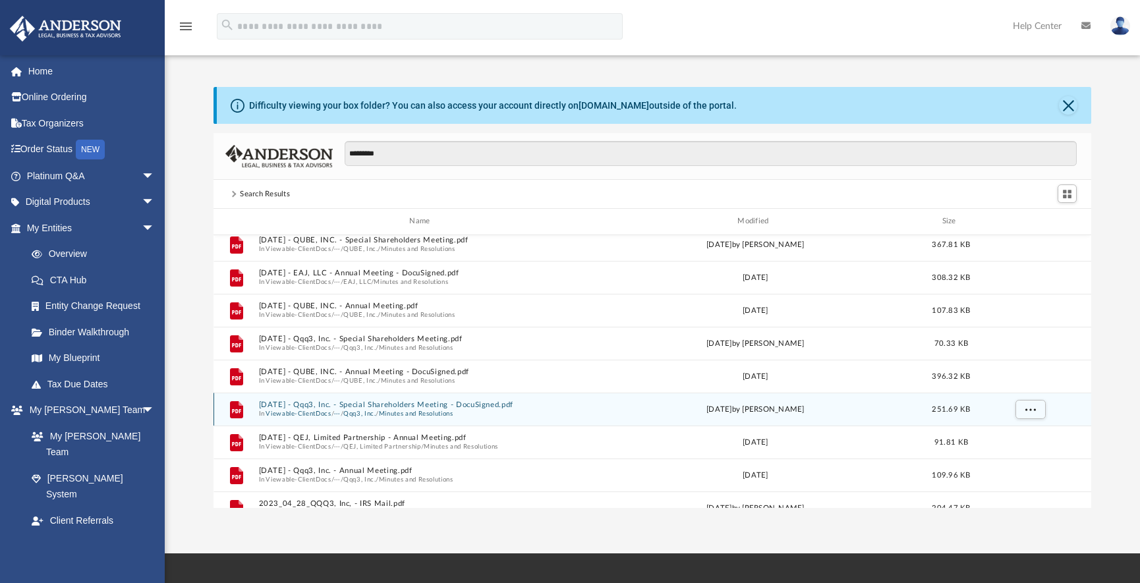
click at [238, 413] on icon "grid" at bounding box center [236, 409] width 13 height 17
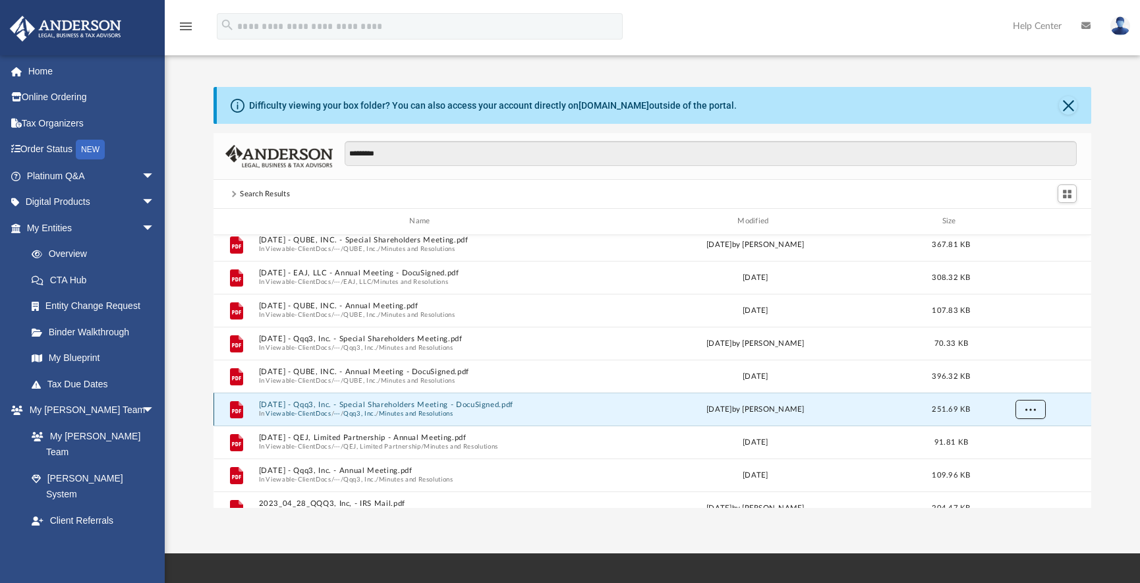
click at [1036, 409] on button "More options" at bounding box center [1031, 409] width 30 height 20
click at [1020, 457] on li "Download" at bounding box center [1019, 457] width 38 height 14
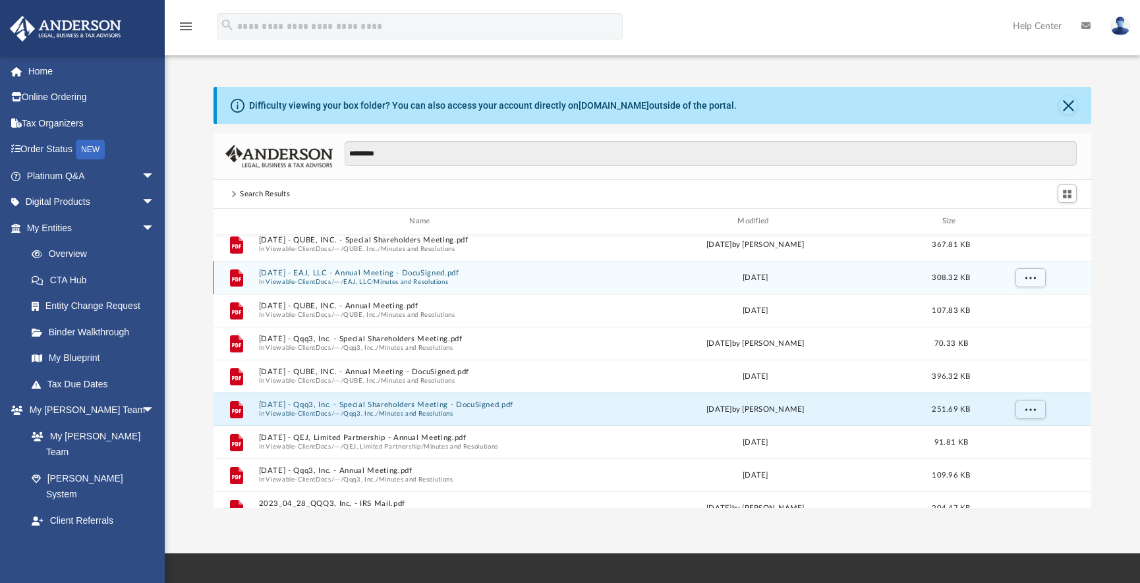
click at [238, 277] on icon "grid" at bounding box center [236, 277] width 13 height 17
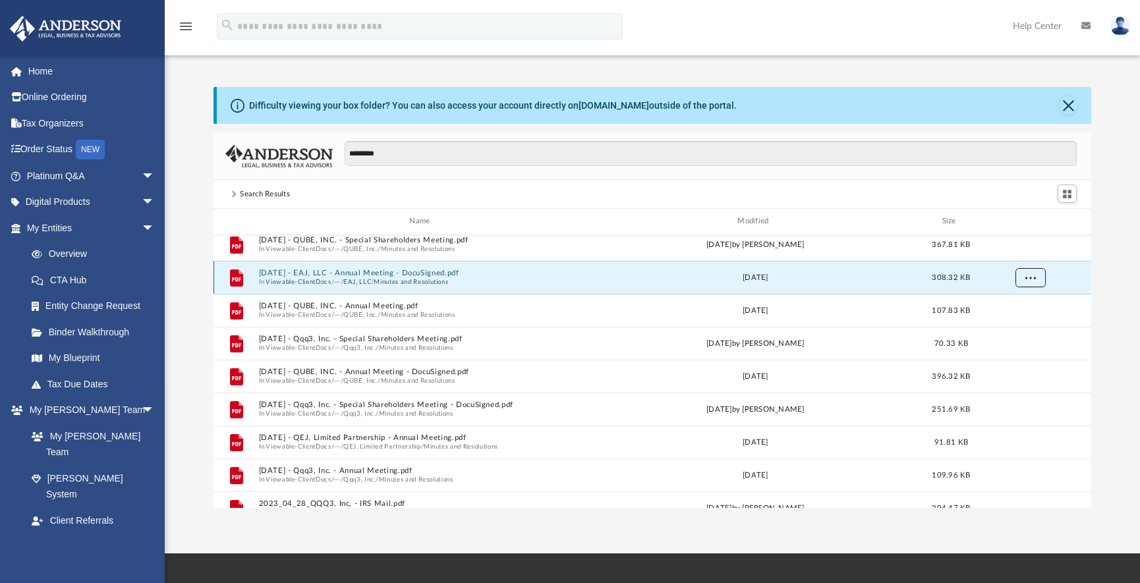
click at [1031, 277] on span "More options" at bounding box center [1030, 277] width 11 height 7
click at [1026, 326] on li "Download" at bounding box center [1019, 325] width 38 height 14
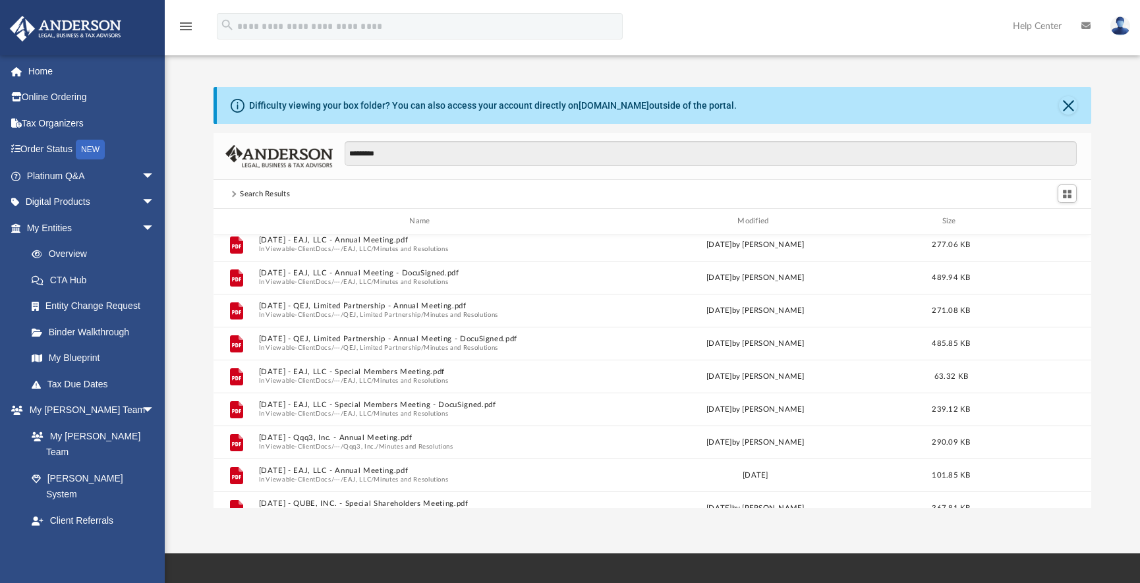
scroll to position [0, 0]
